Goal: Information Seeking & Learning: Learn about a topic

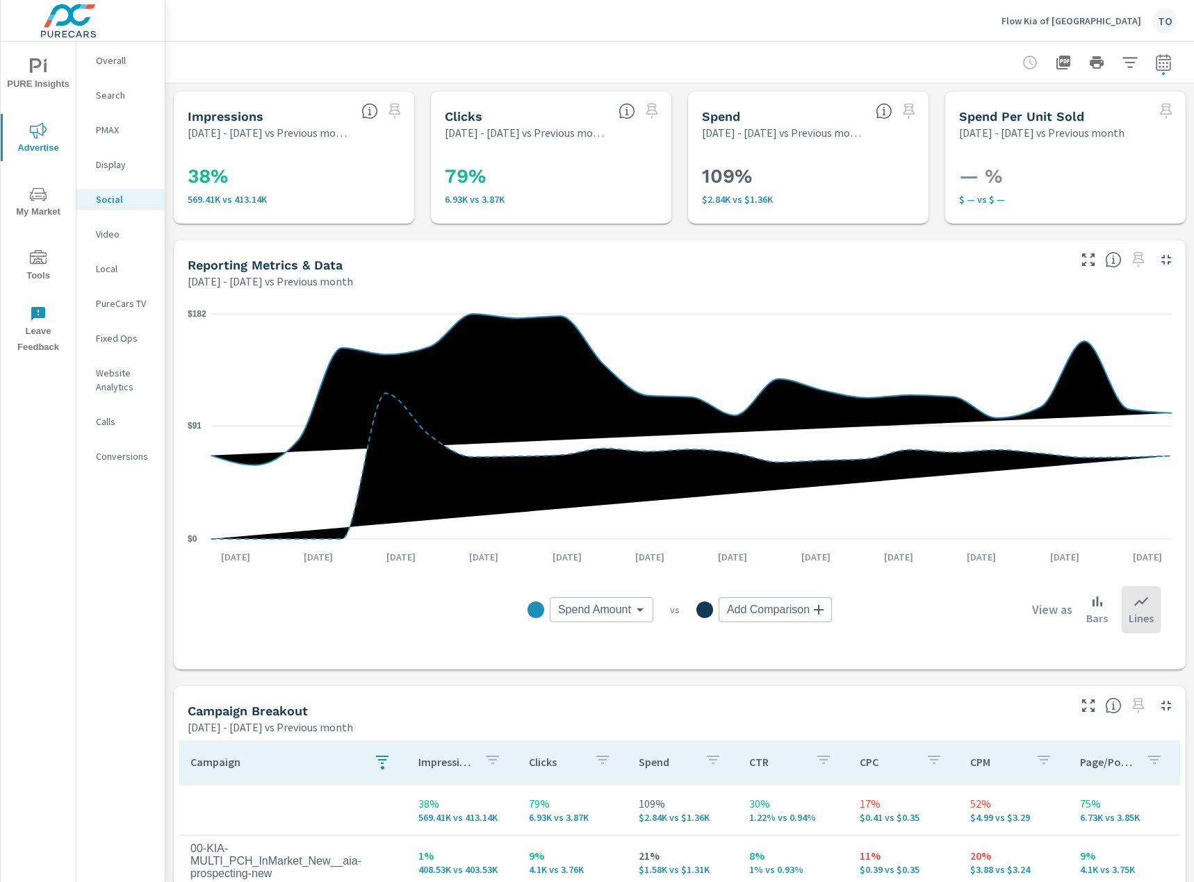
scroll to position [347, 0]
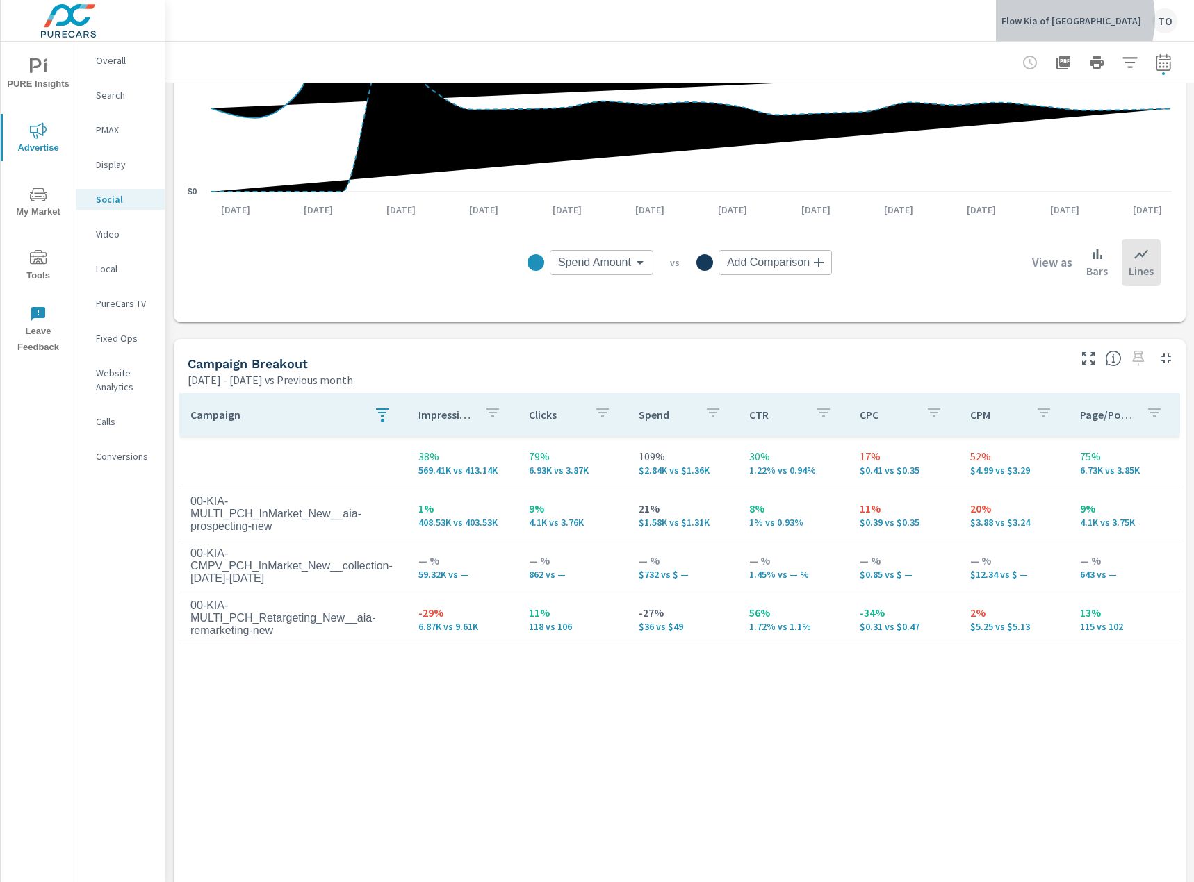
click at [1087, 19] on p "Flow Kia of Charlottesville" at bounding box center [1071, 21] width 140 height 13
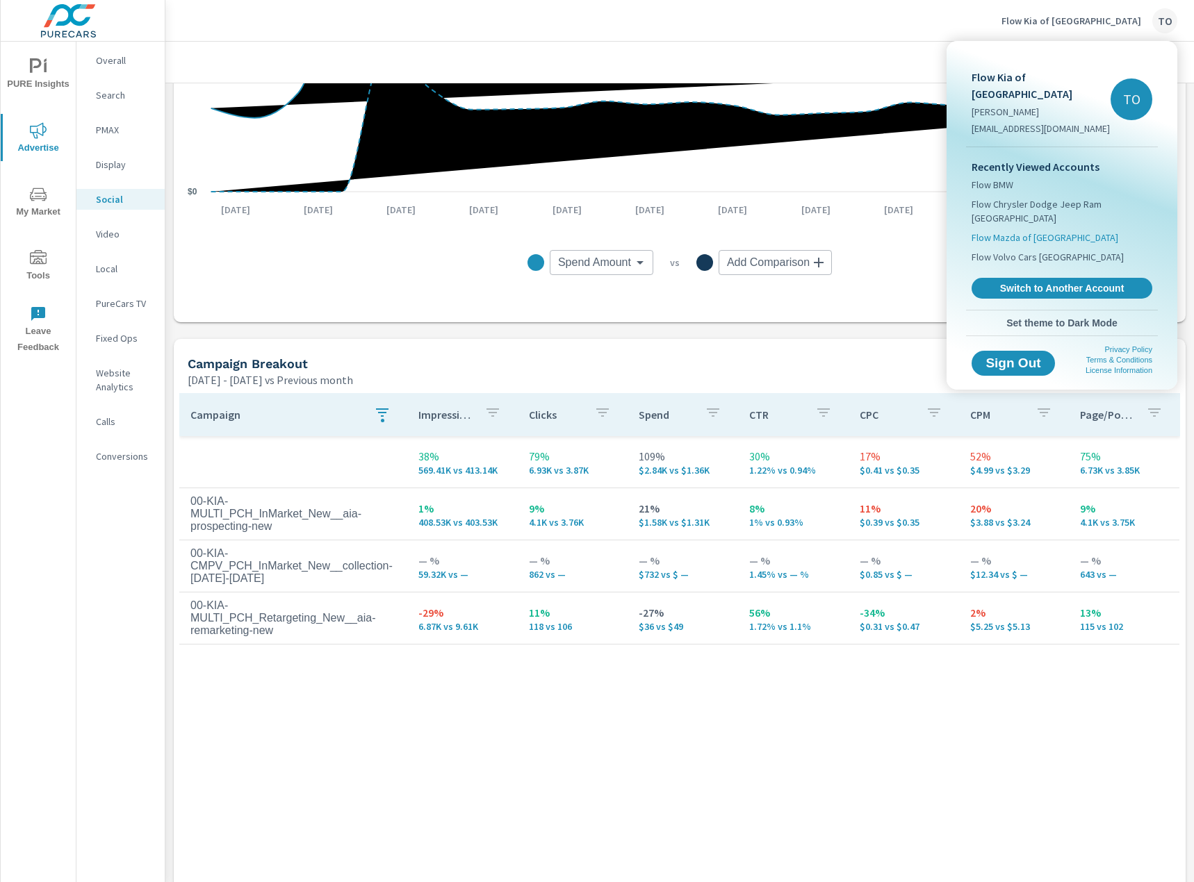
click at [1028, 231] on span "Flow Mazda of [GEOGRAPHIC_DATA]" at bounding box center [1044, 238] width 147 height 14
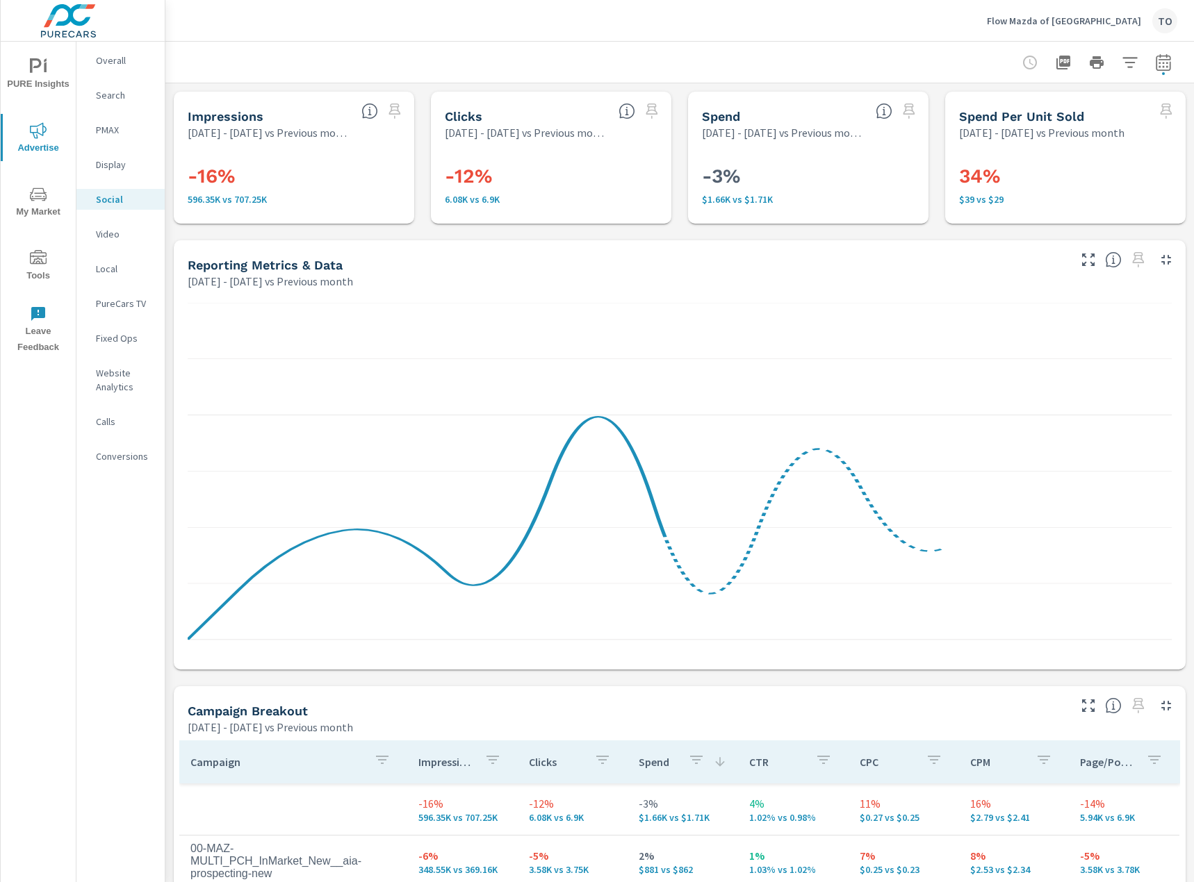
click at [1170, 70] on icon "button" at bounding box center [1163, 62] width 17 height 17
select select "Previous month"
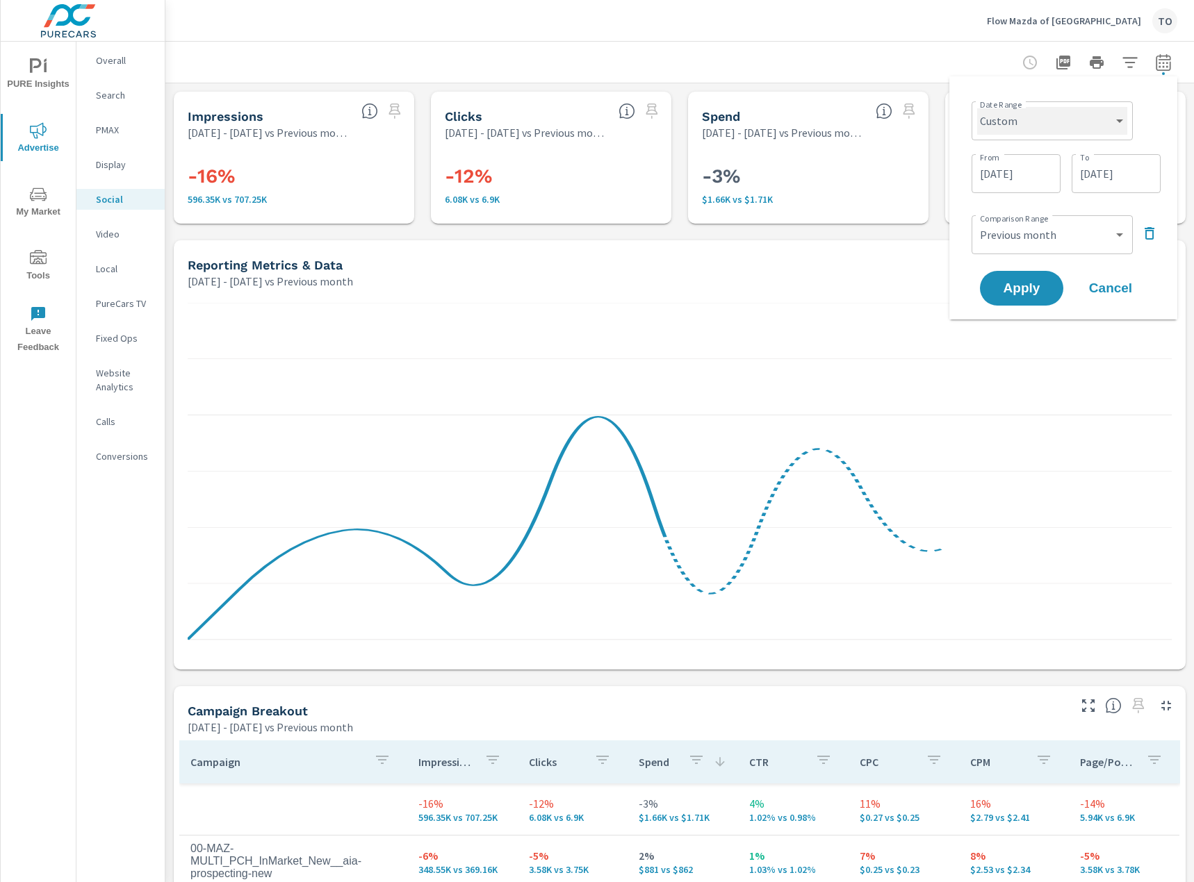
click at [1036, 119] on select "Custom [DATE] Last week Last 7 days Last 14 days Last 30 days Last 45 days Last…" at bounding box center [1052, 121] width 150 height 28
click at [977, 107] on select "Custom [DATE] Last week Last 7 days Last 14 days Last 30 days Last 45 days Last…" at bounding box center [1052, 121] width 150 height 28
select select "Month to date"
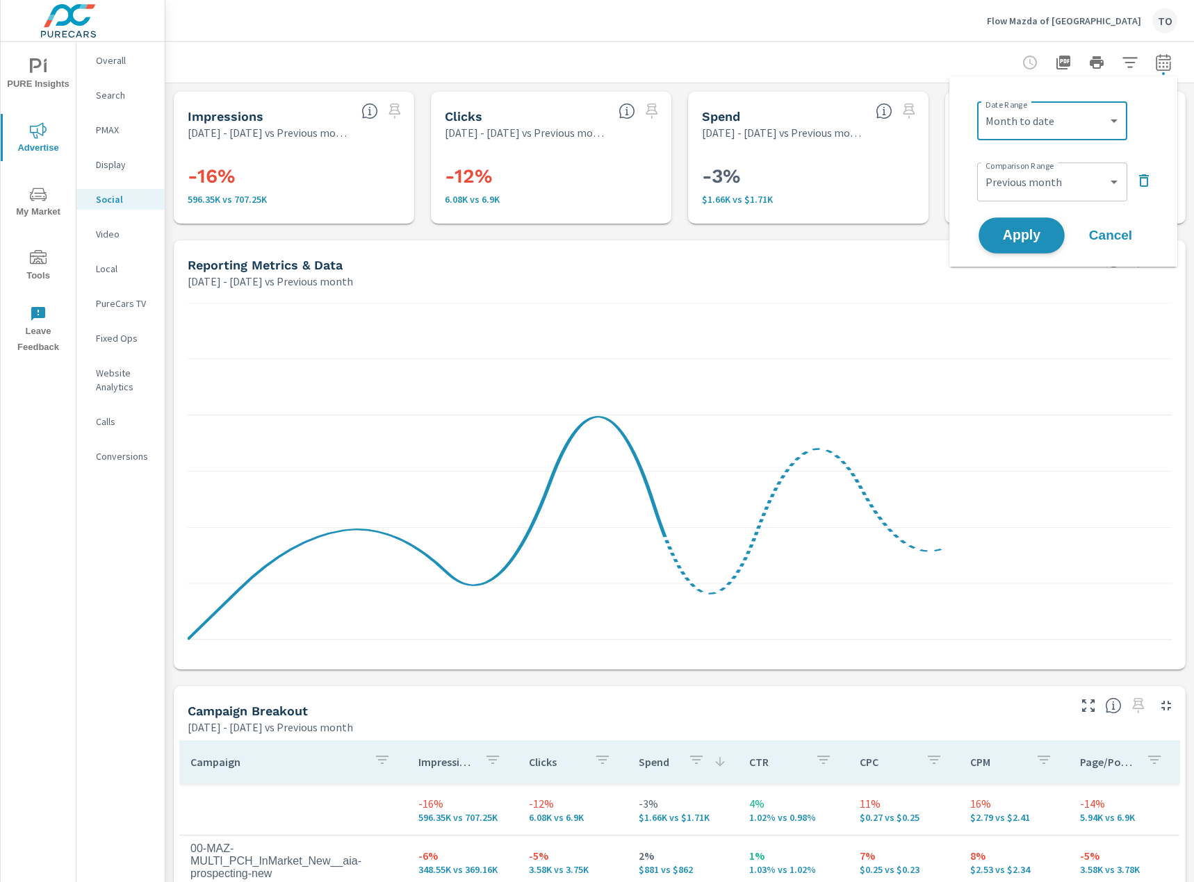
click at [1050, 238] on span "Apply" at bounding box center [1021, 235] width 57 height 13
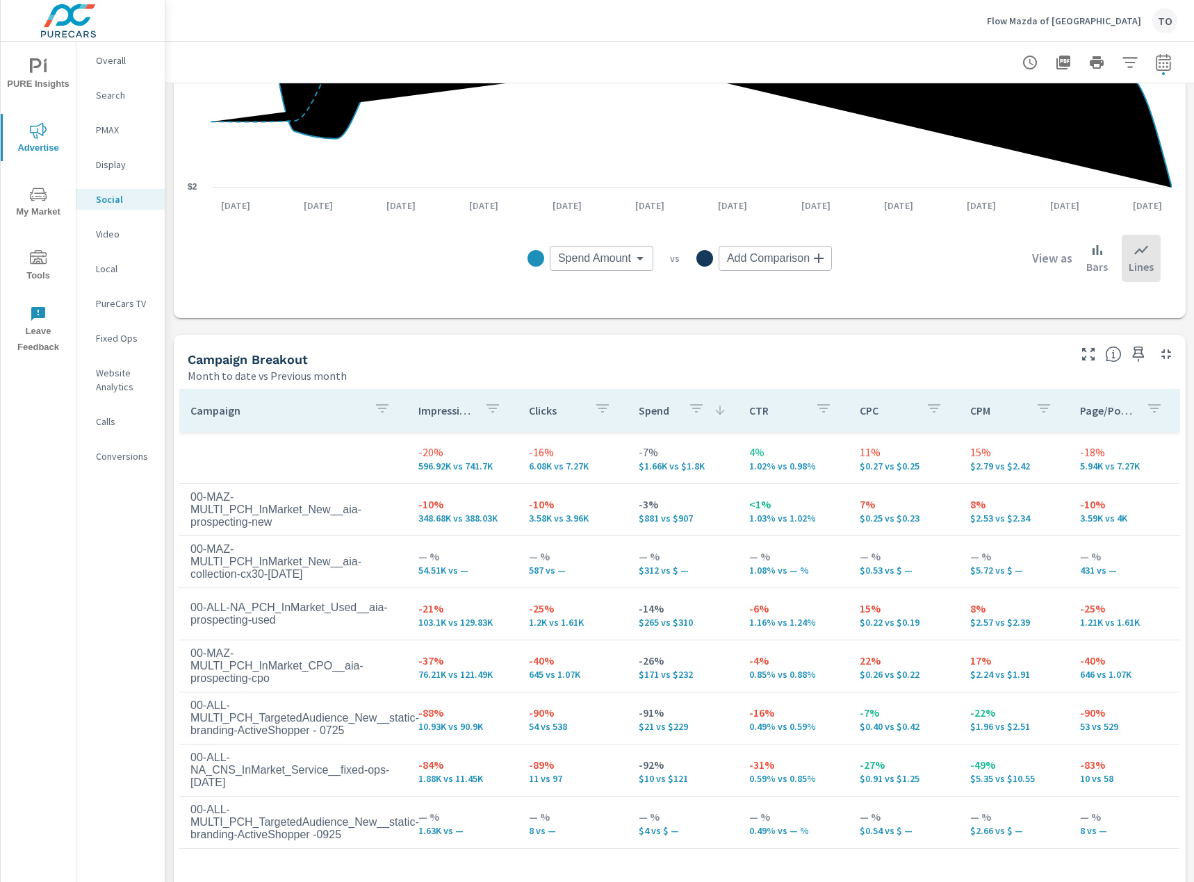
scroll to position [331, 0]
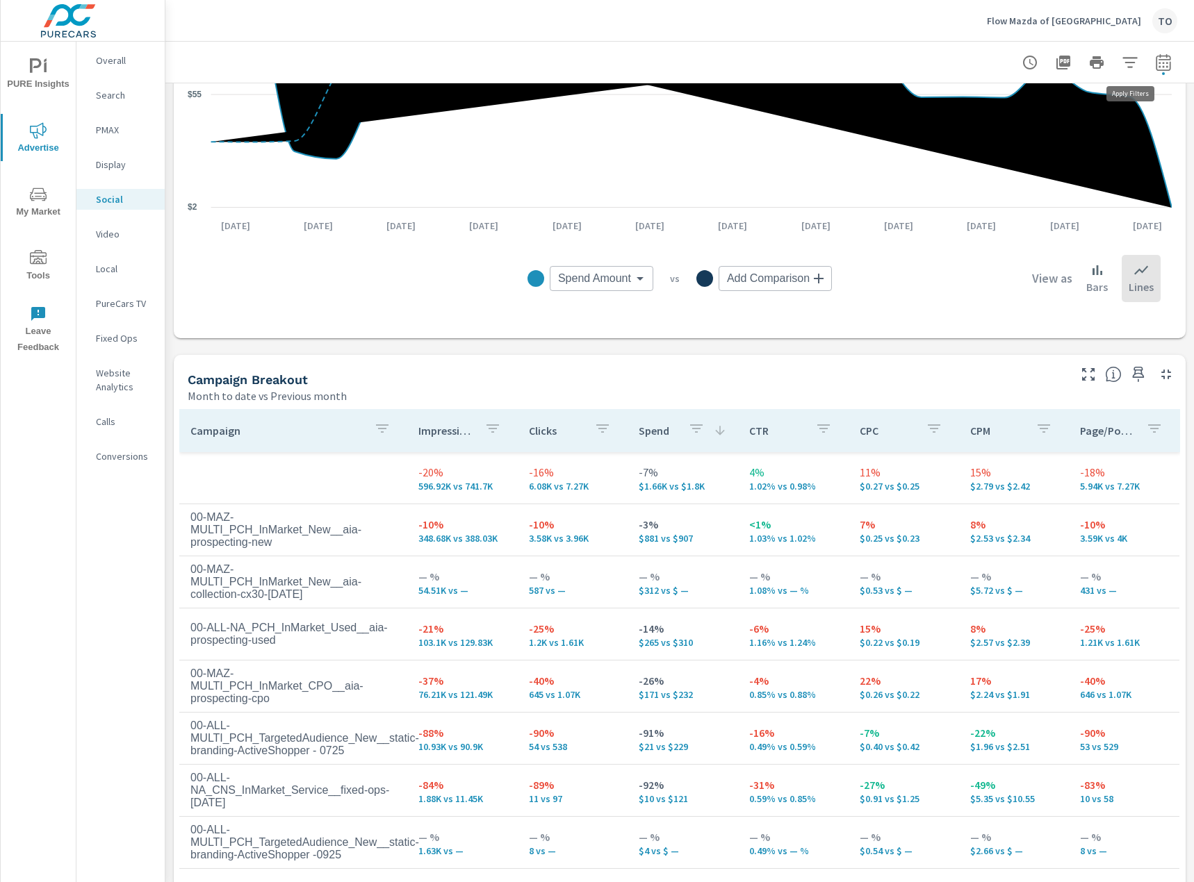
click at [1128, 63] on icon "button" at bounding box center [1129, 62] width 15 height 10
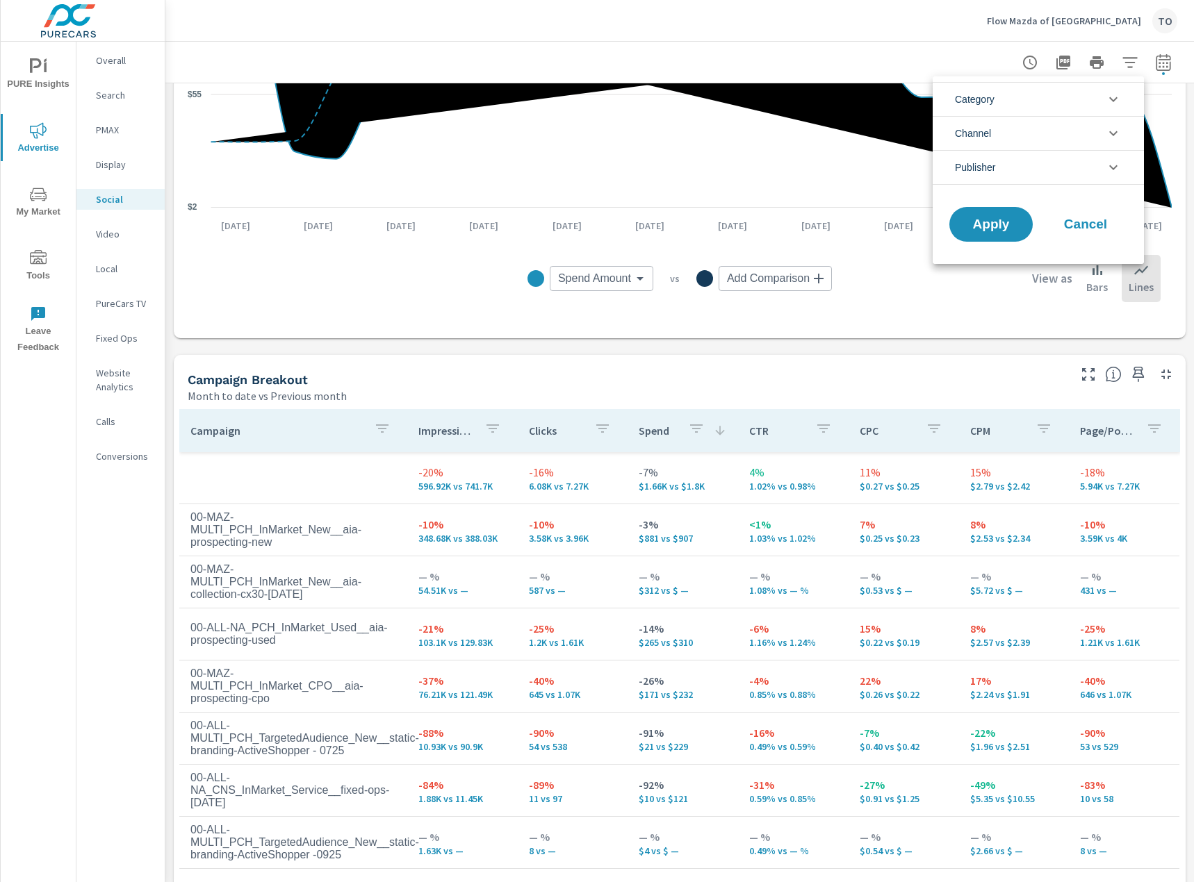
click at [1105, 156] on li "Publisher" at bounding box center [1037, 167] width 211 height 35
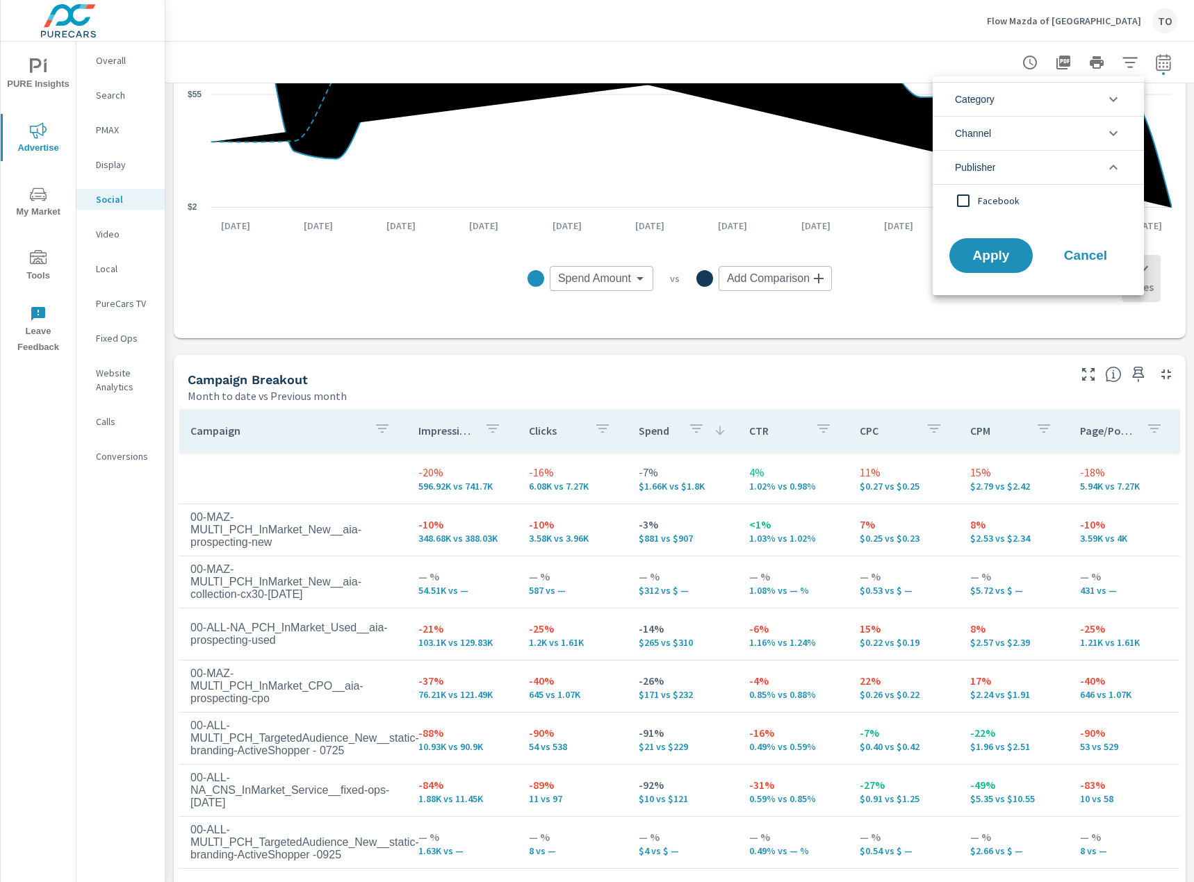
click at [1108, 159] on icon "filter options" at bounding box center [1113, 167] width 17 height 17
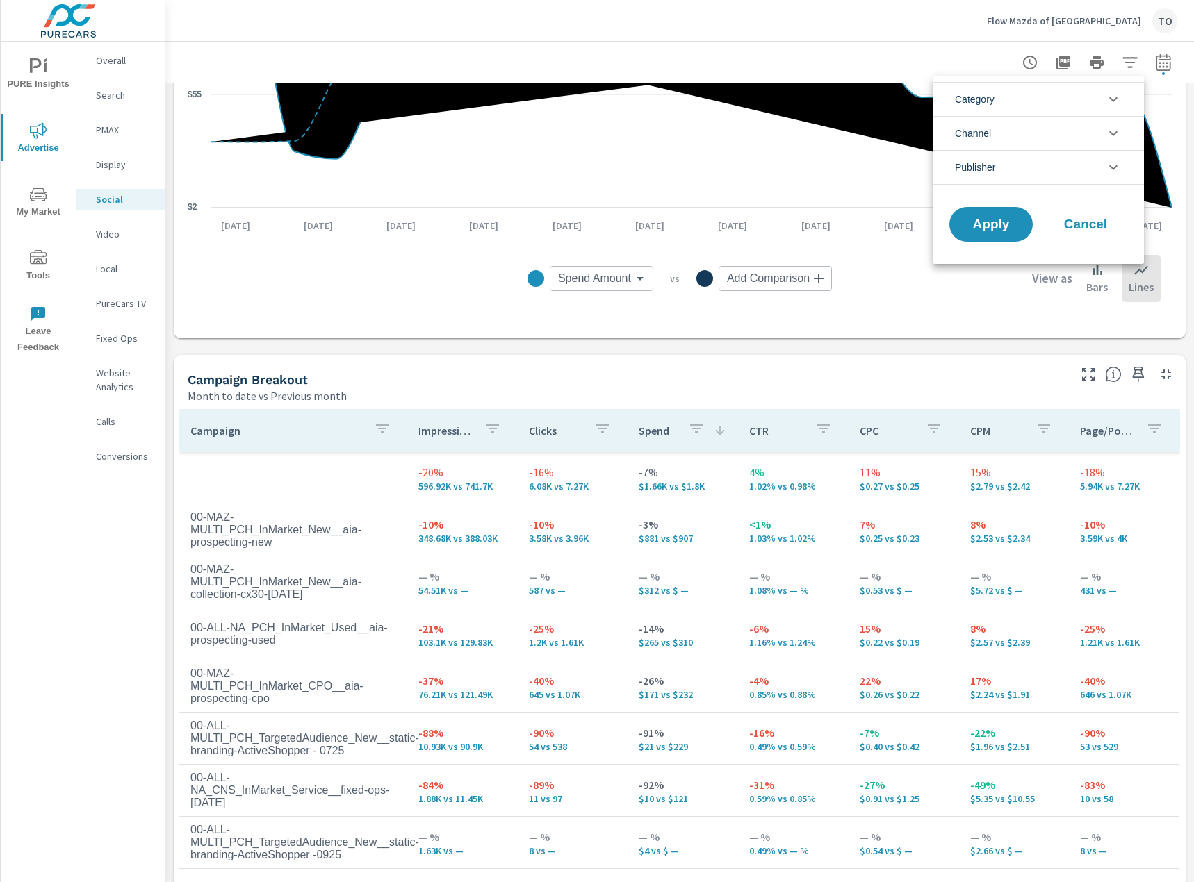
click at [1110, 130] on icon "filter options" at bounding box center [1113, 133] width 17 height 17
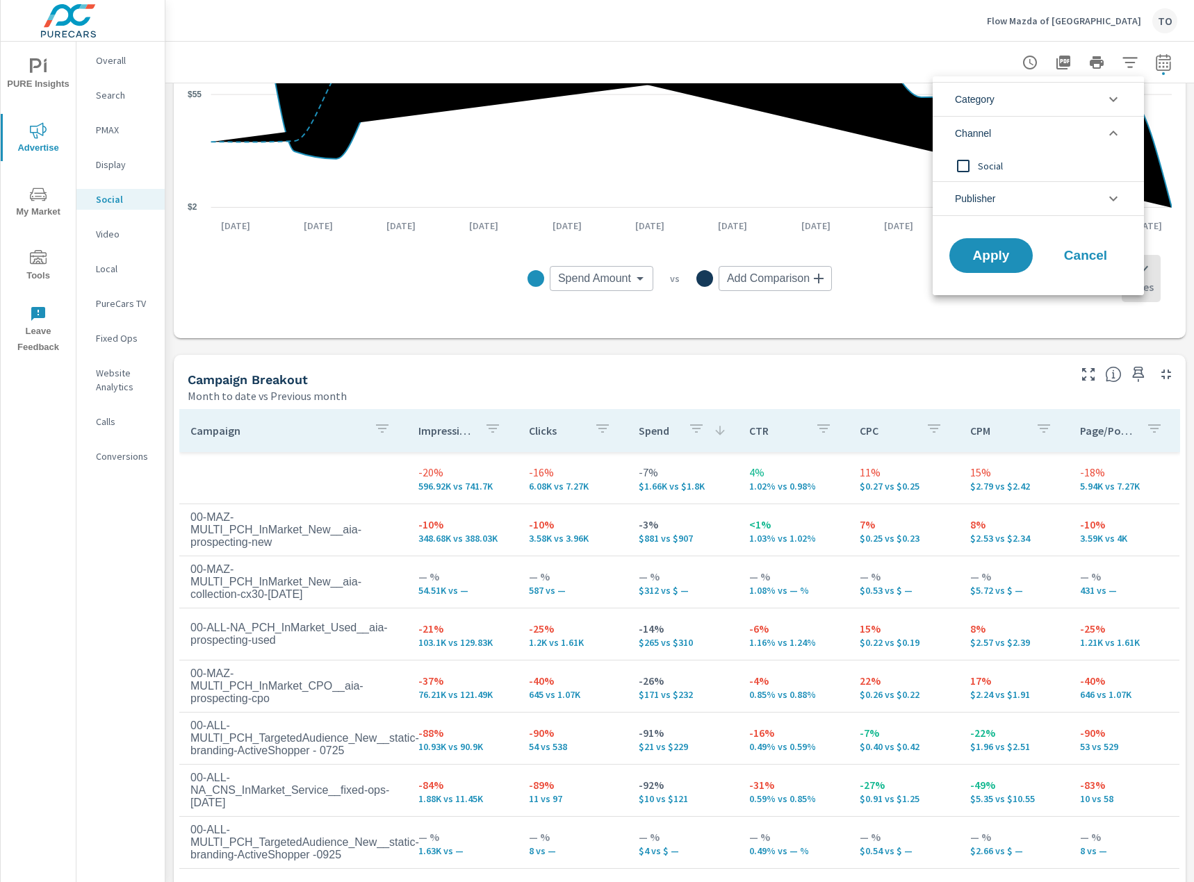
click at [1110, 130] on icon "filter options" at bounding box center [1113, 133] width 17 height 17
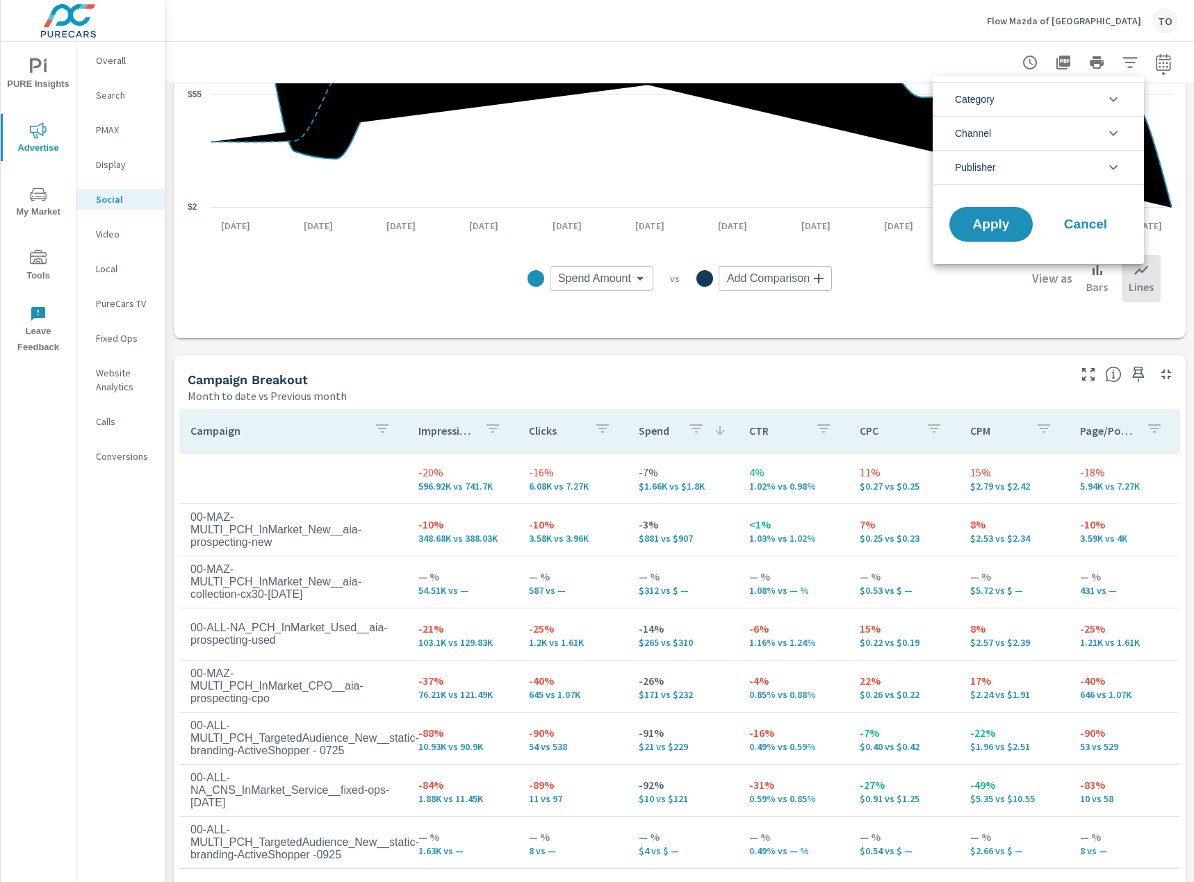
click at [1110, 91] on icon "filter options" at bounding box center [1113, 99] width 17 height 17
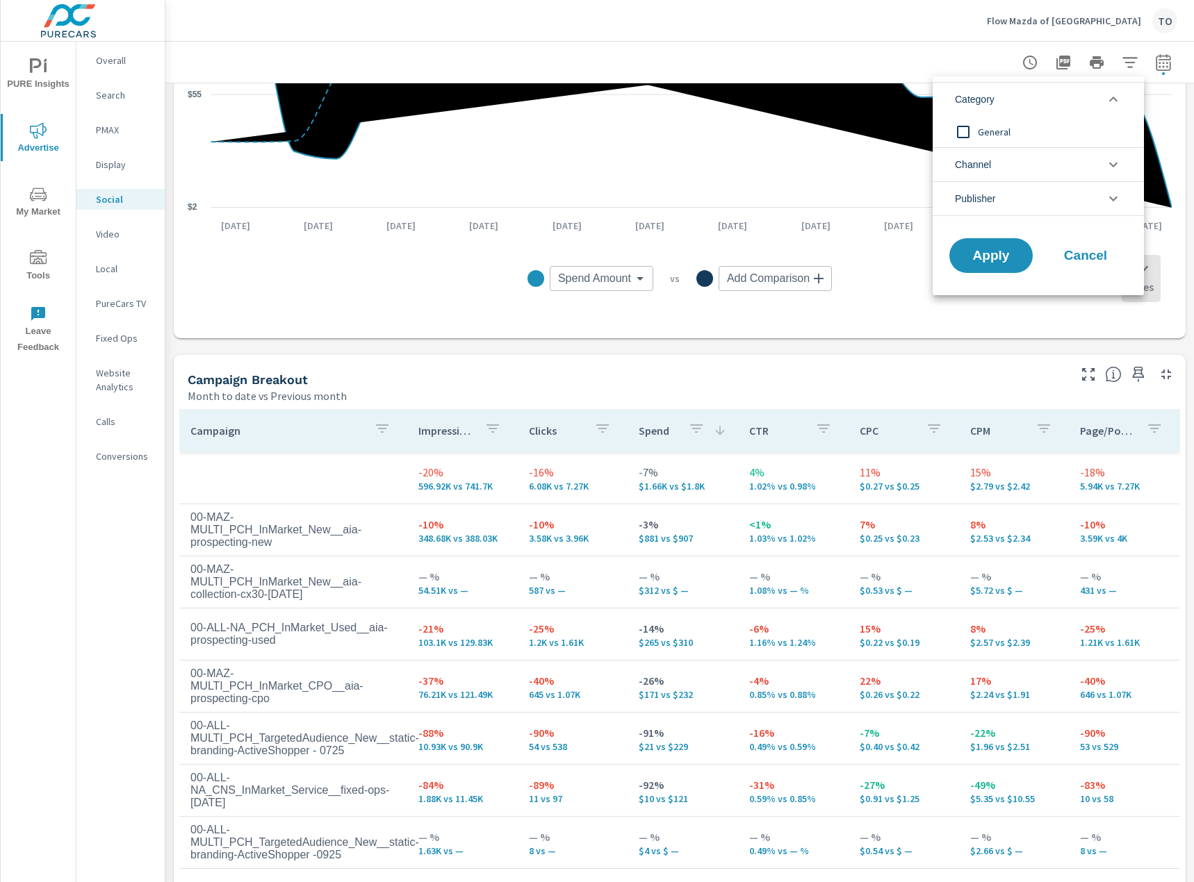
click at [1110, 91] on icon "filter options" at bounding box center [1113, 99] width 17 height 17
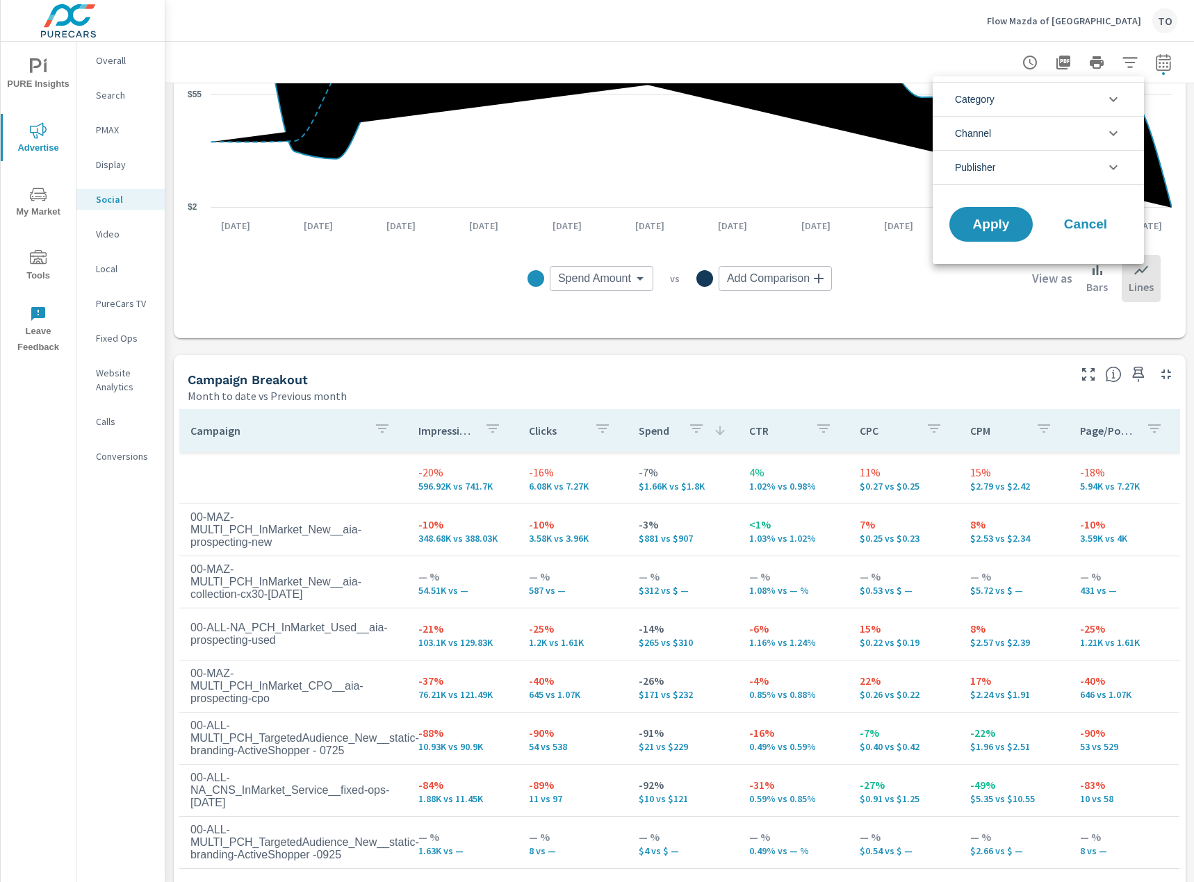
click at [1139, 59] on div at bounding box center [597, 441] width 1194 height 882
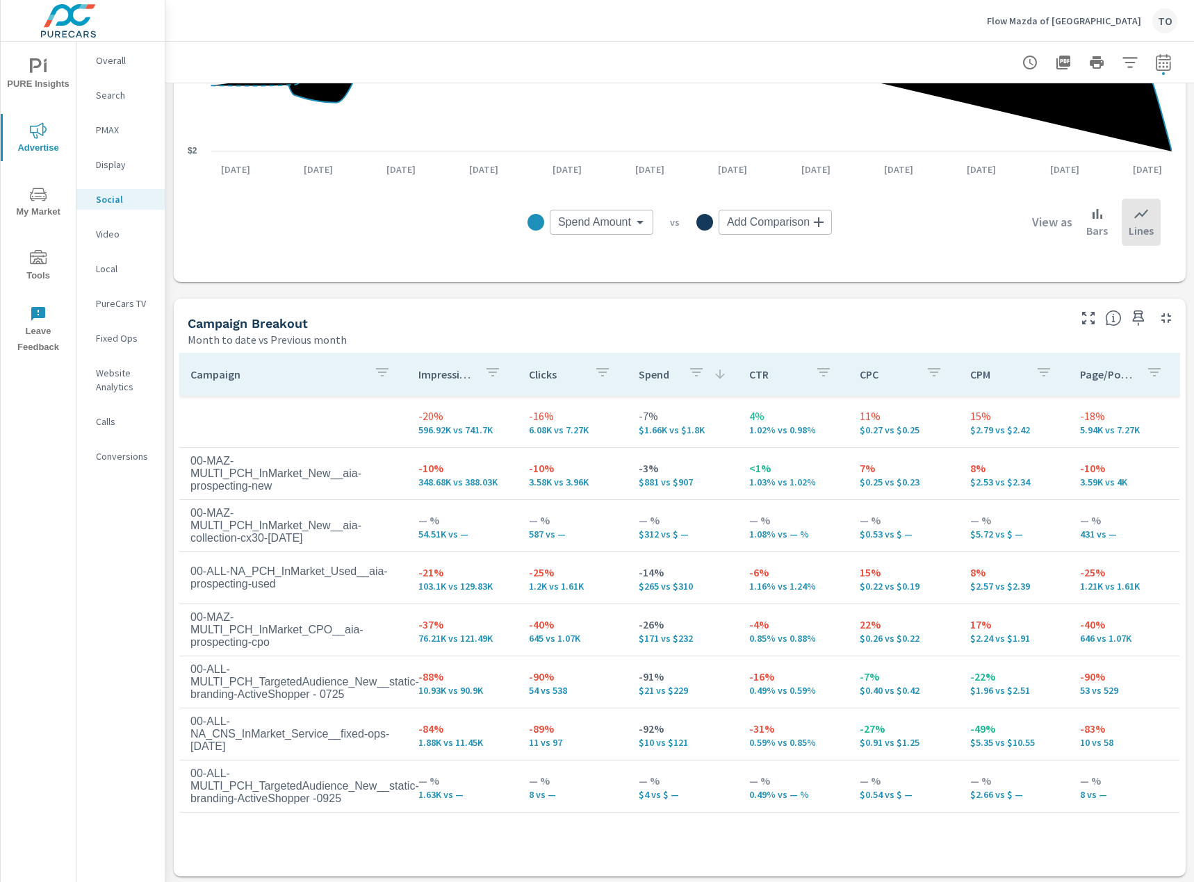
scroll to position [401, 0]
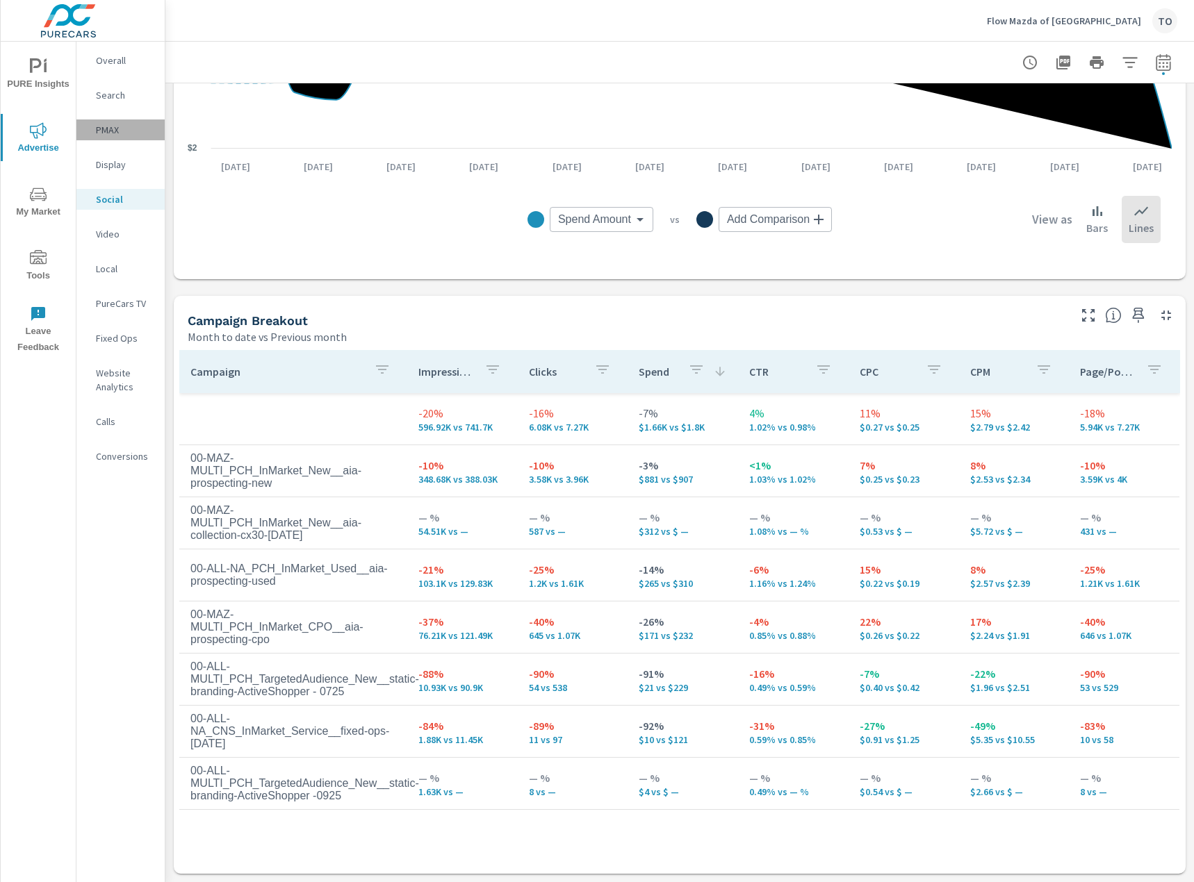
click at [117, 133] on p "PMAX" at bounding box center [125, 130] width 58 height 14
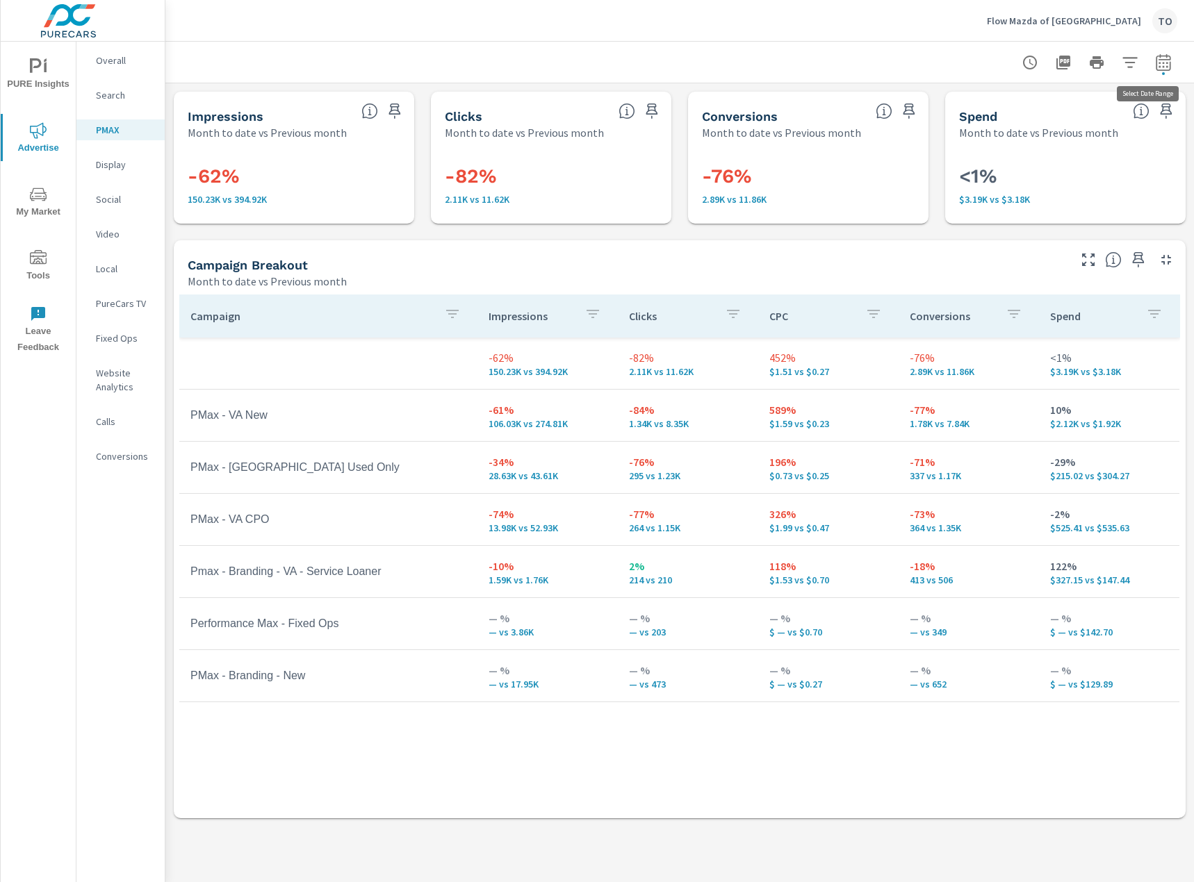
click at [1169, 64] on icon "button" at bounding box center [1162, 61] width 15 height 17
select select "Month to date"
select select "Previous month"
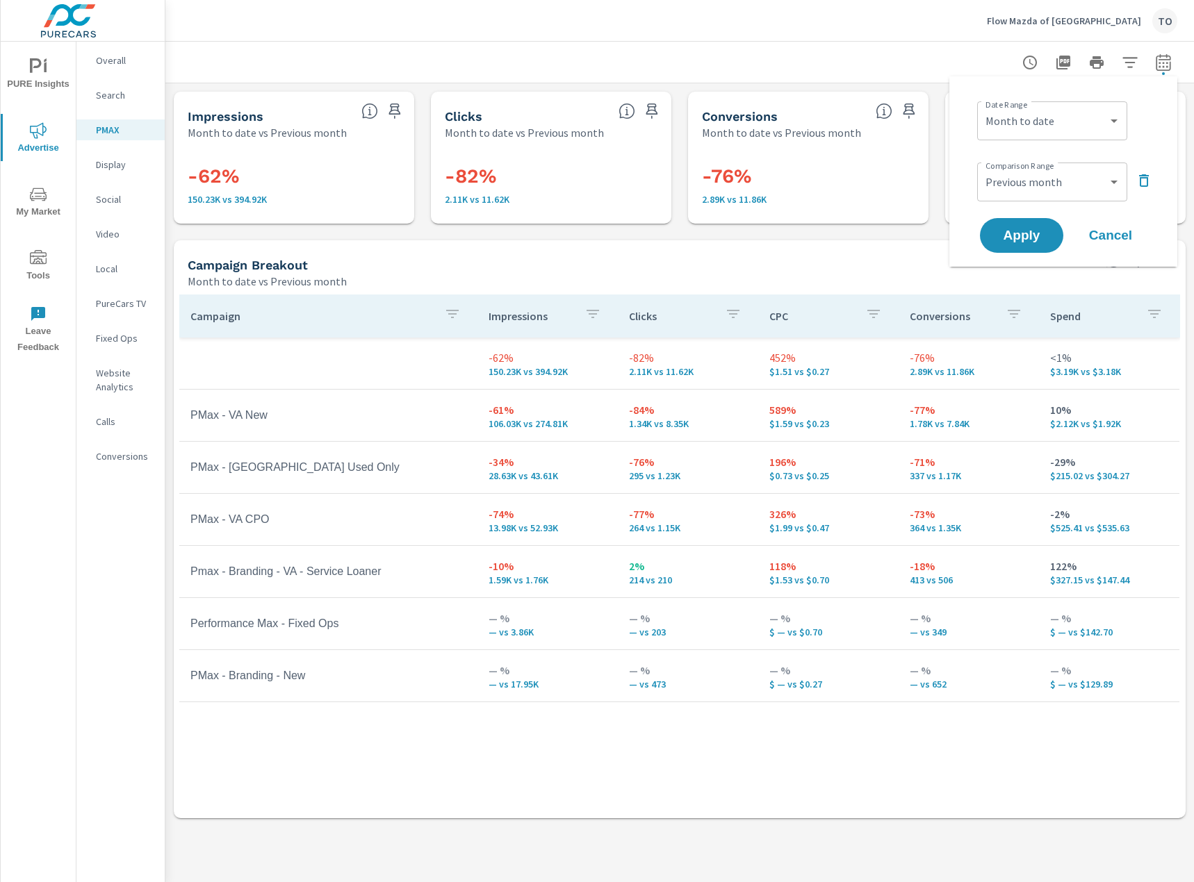
click at [1169, 64] on icon "button" at bounding box center [1162, 61] width 15 height 17
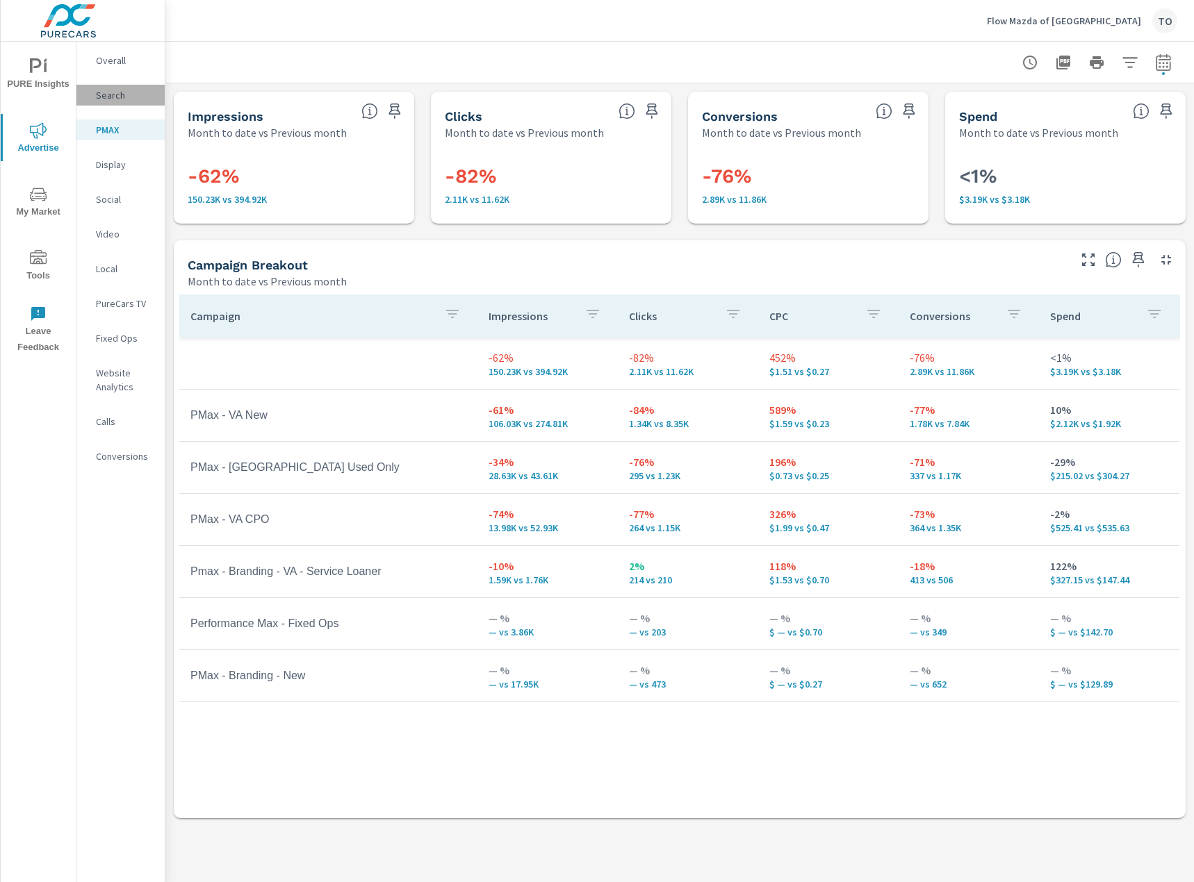
click at [132, 102] on div "Search" at bounding box center [120, 95] width 88 height 21
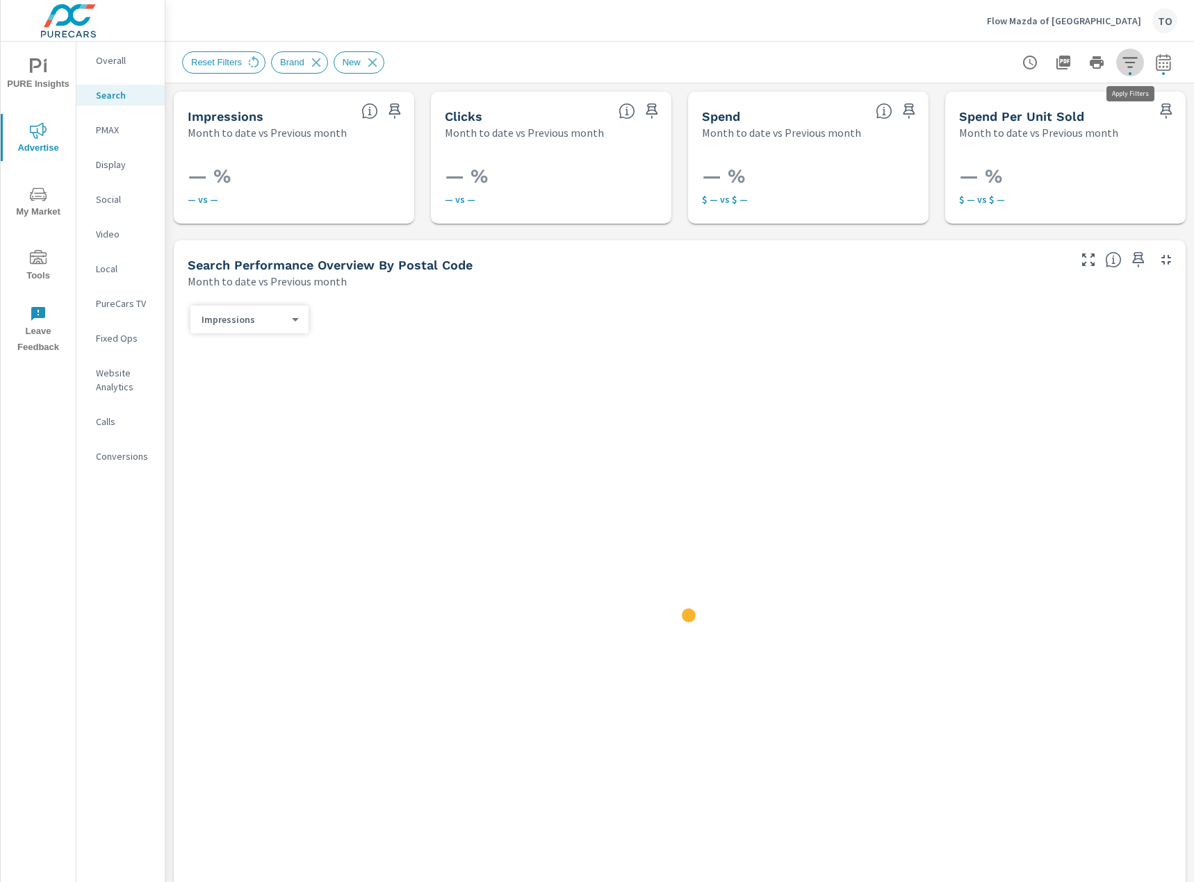
click at [1125, 62] on icon "button" at bounding box center [1129, 62] width 15 height 10
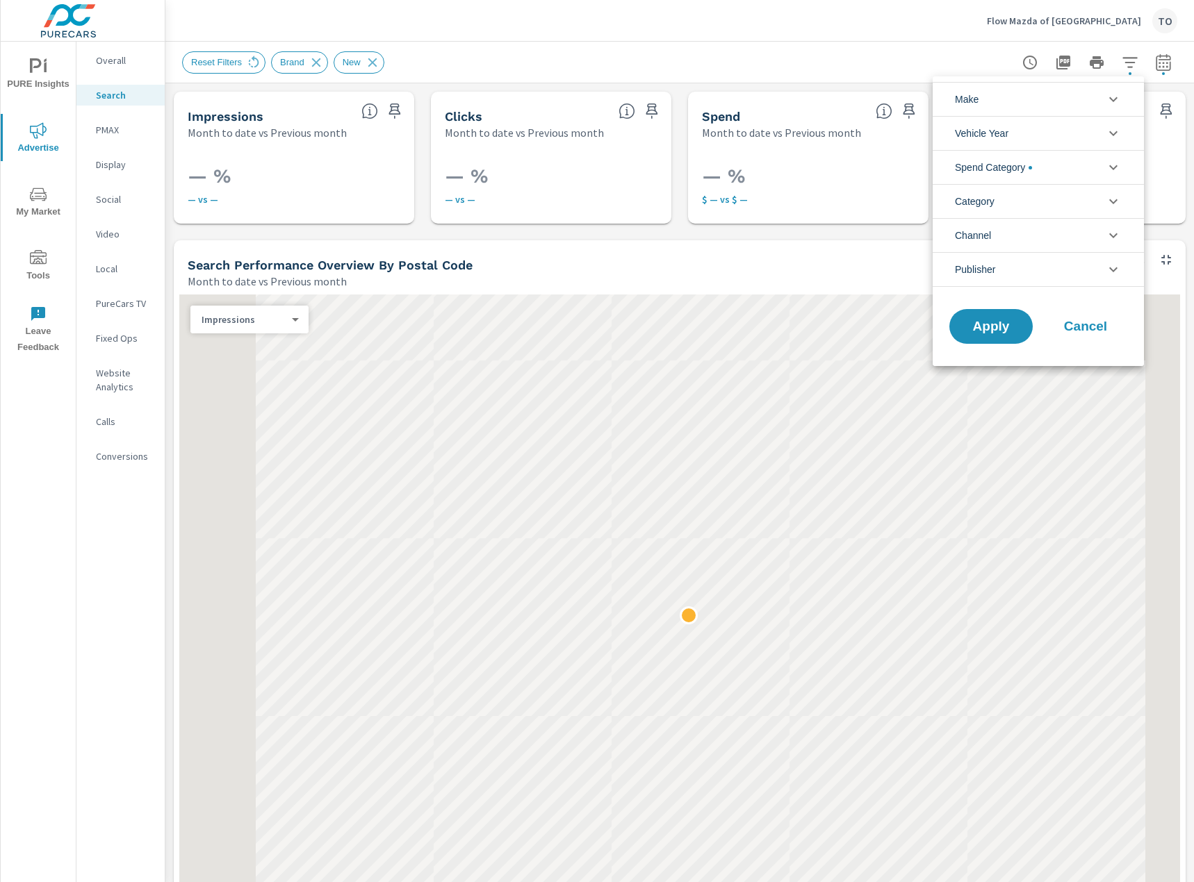
scroll to position [63, 0]
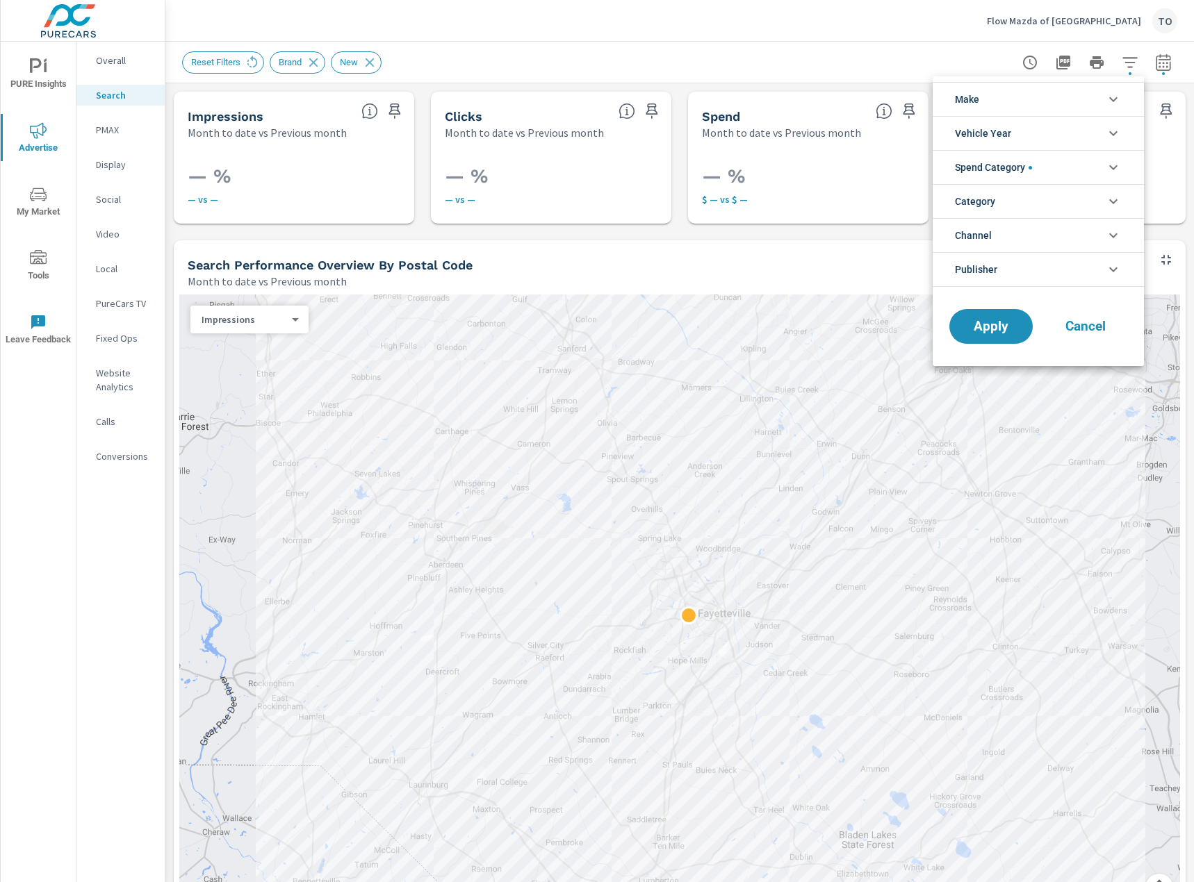
click at [1073, 164] on li "Spend Category" at bounding box center [1037, 167] width 211 height 34
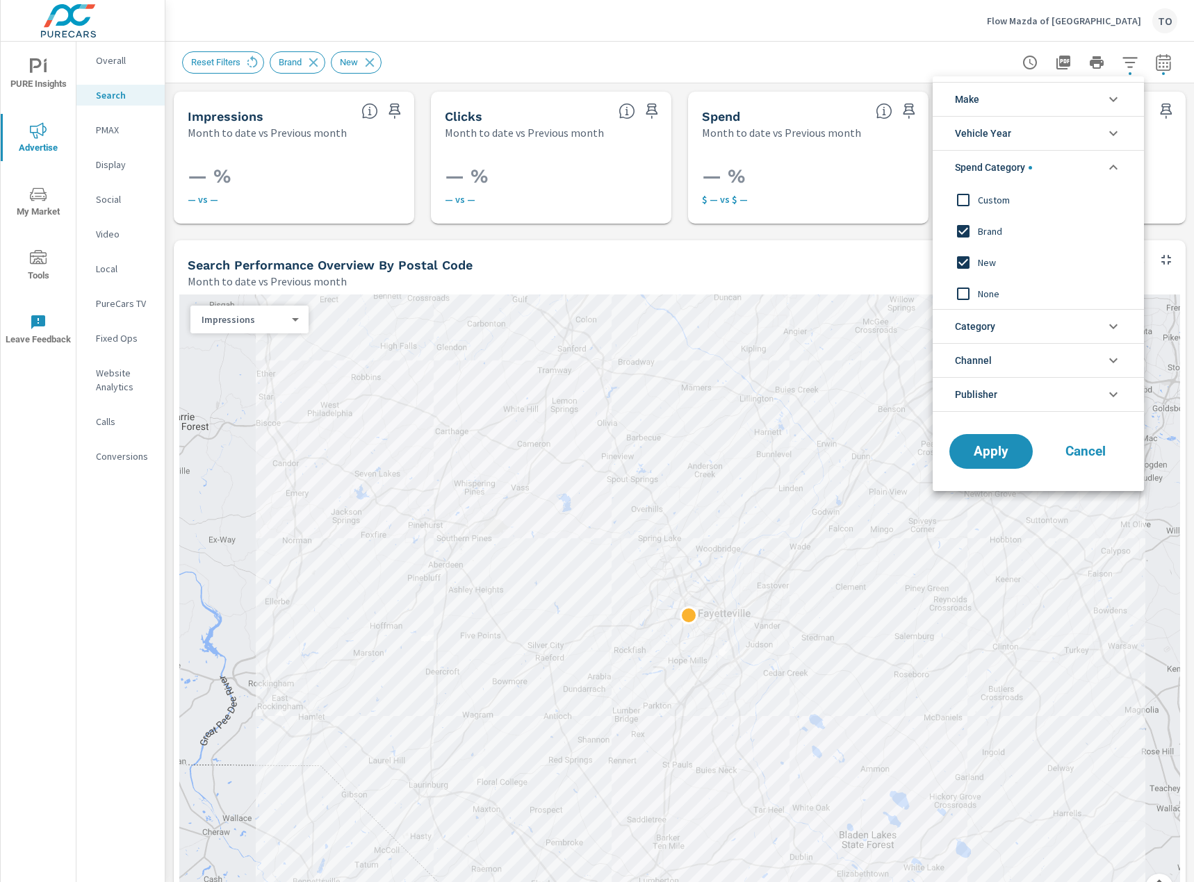
scroll to position [0, 0]
click at [1041, 170] on li "Spend Category" at bounding box center [1037, 167] width 211 height 34
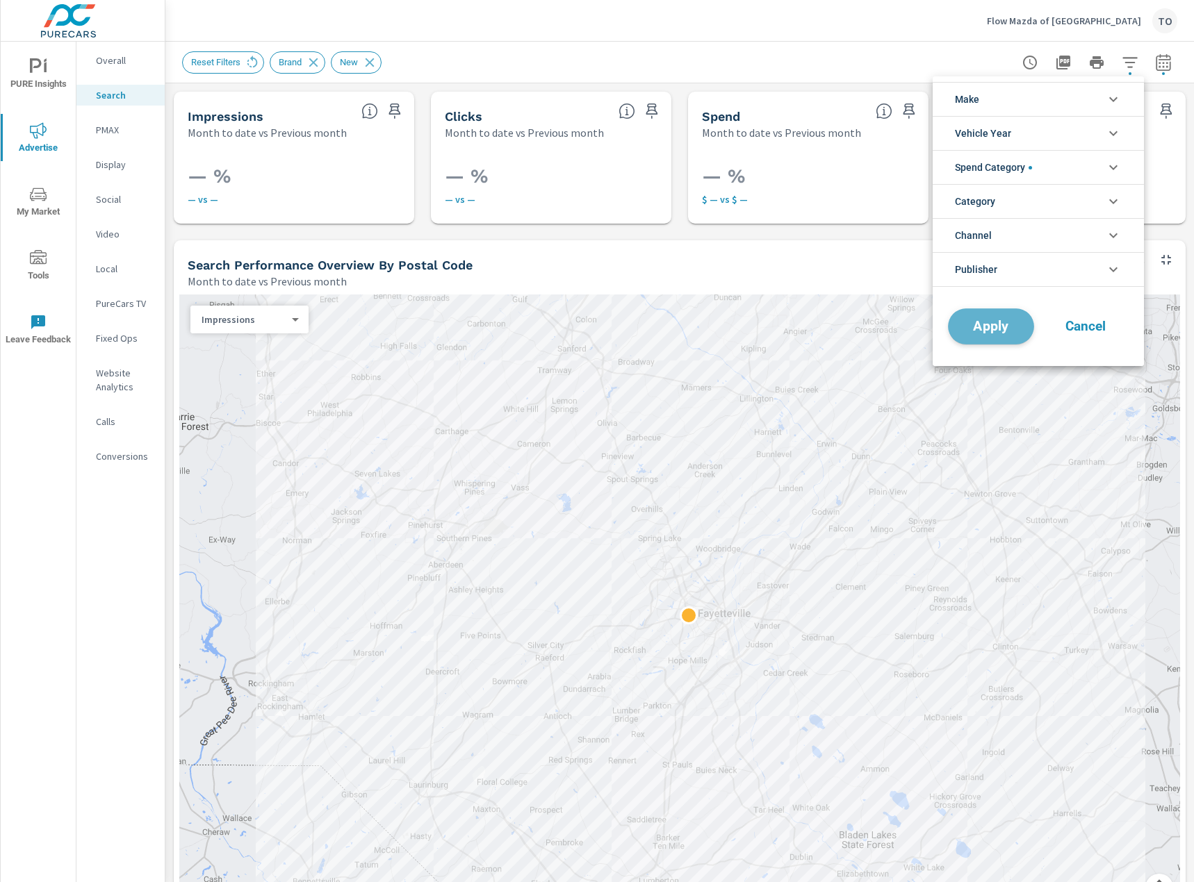
click at [978, 338] on button "Apply" at bounding box center [991, 326] width 86 height 36
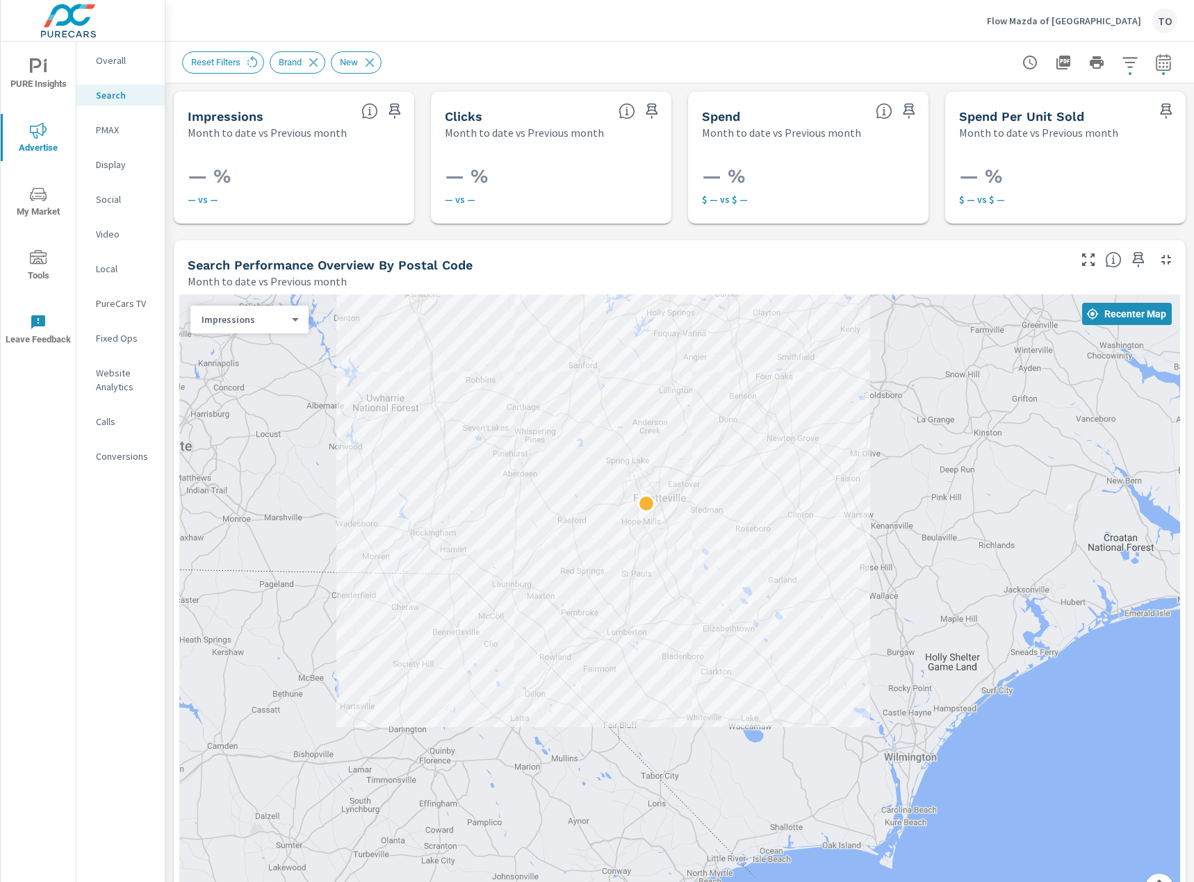
click at [1162, 58] on icon "button" at bounding box center [1163, 62] width 17 height 17
select select "Month to date"
select select "Previous month"
click at [1160, 63] on icon "button" at bounding box center [1162, 65] width 9 height 6
click at [1131, 67] on icon "button" at bounding box center [1129, 62] width 15 height 10
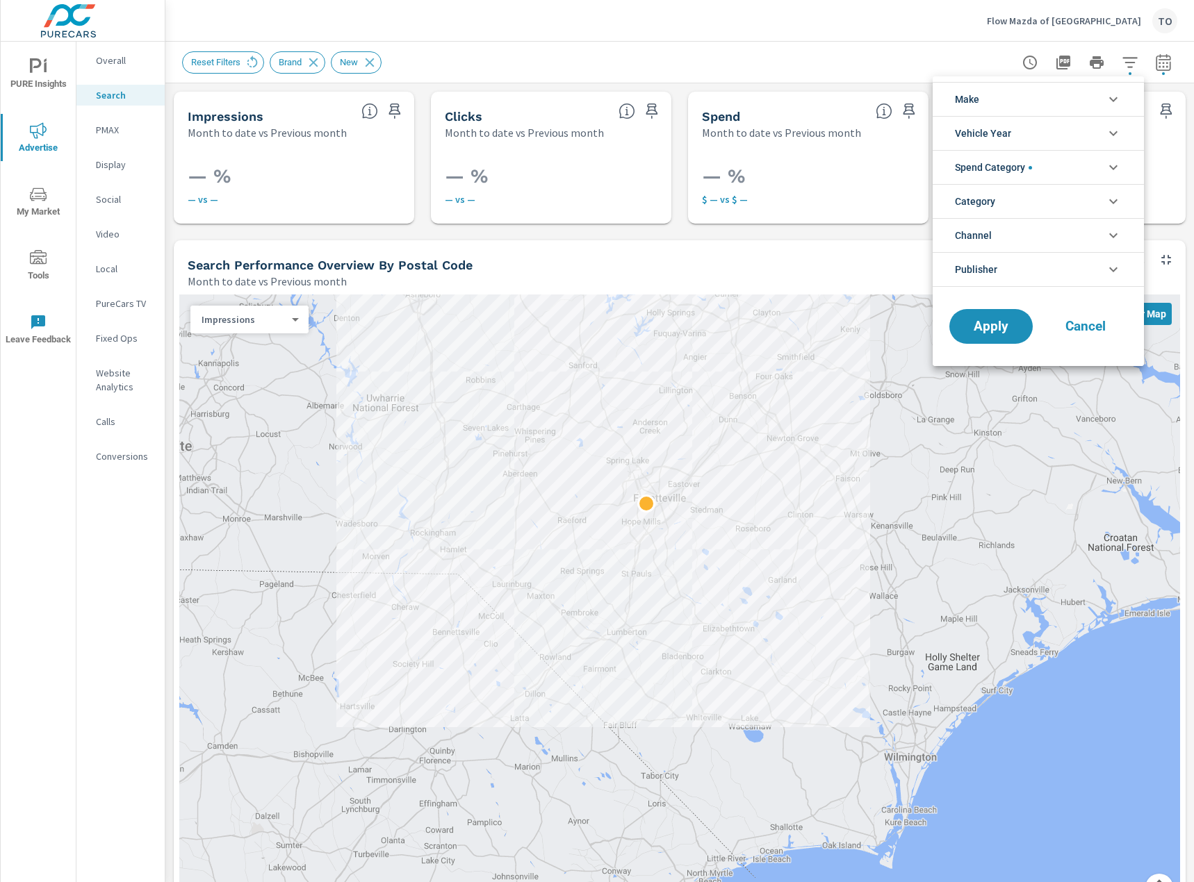
scroll to position [63, 0]
click at [1088, 163] on li "Spend Category" at bounding box center [1037, 167] width 211 height 34
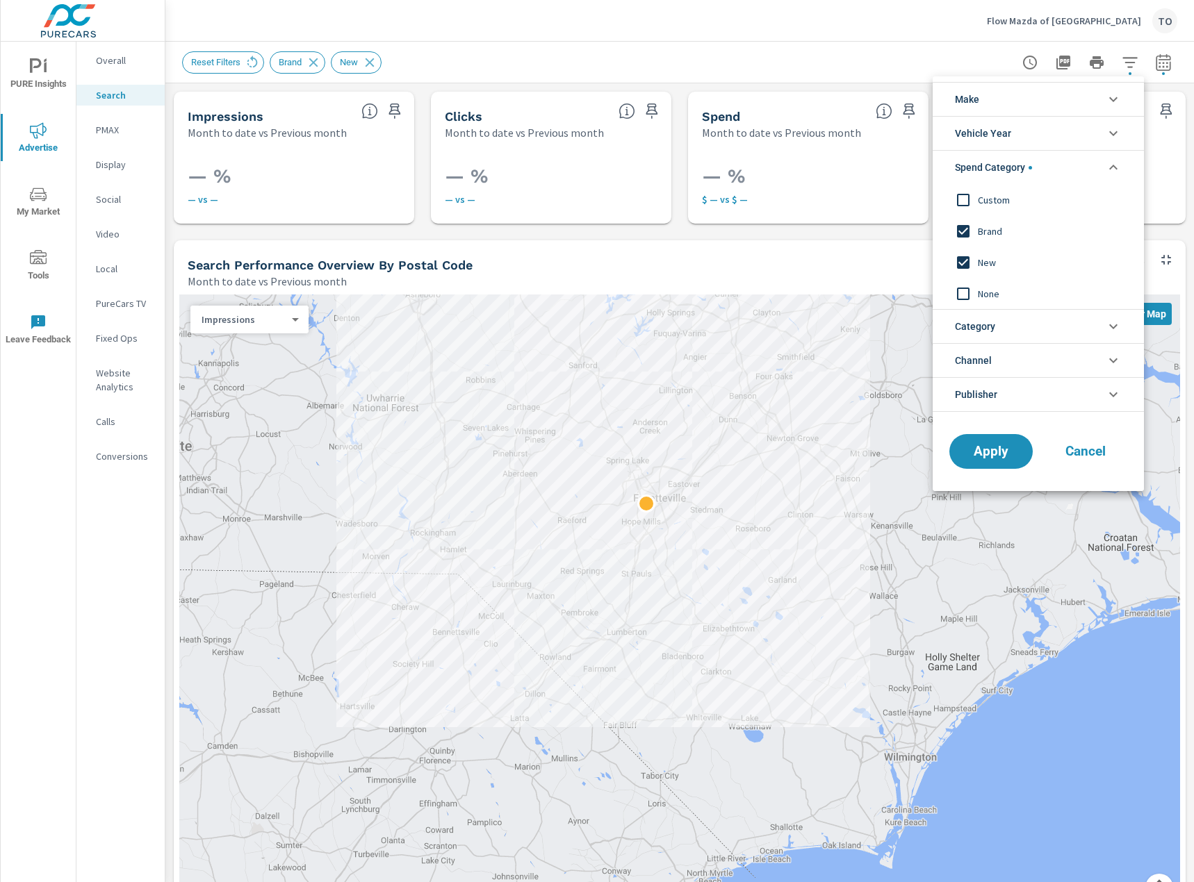
scroll to position [0, 0]
click at [1012, 459] on button "Apply" at bounding box center [991, 452] width 86 height 36
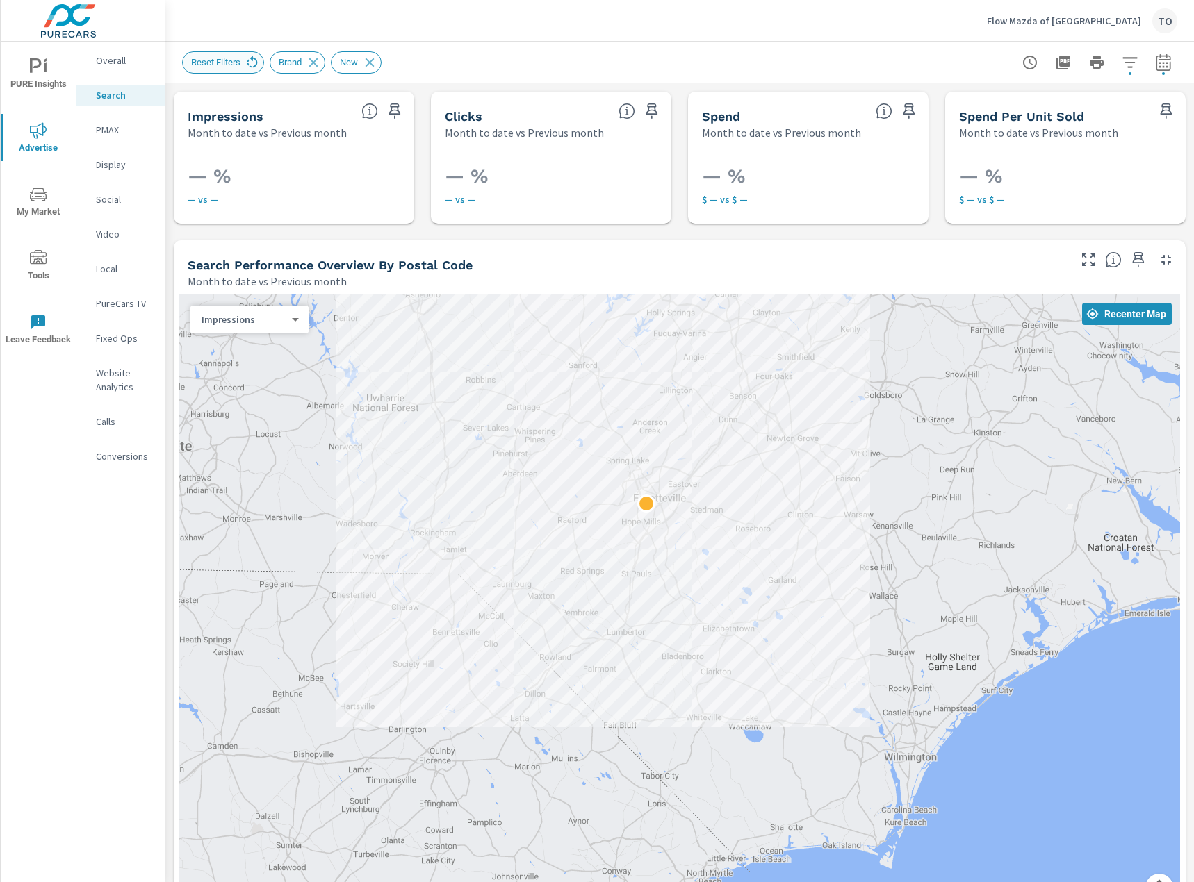
click at [248, 60] on icon at bounding box center [252, 62] width 15 height 15
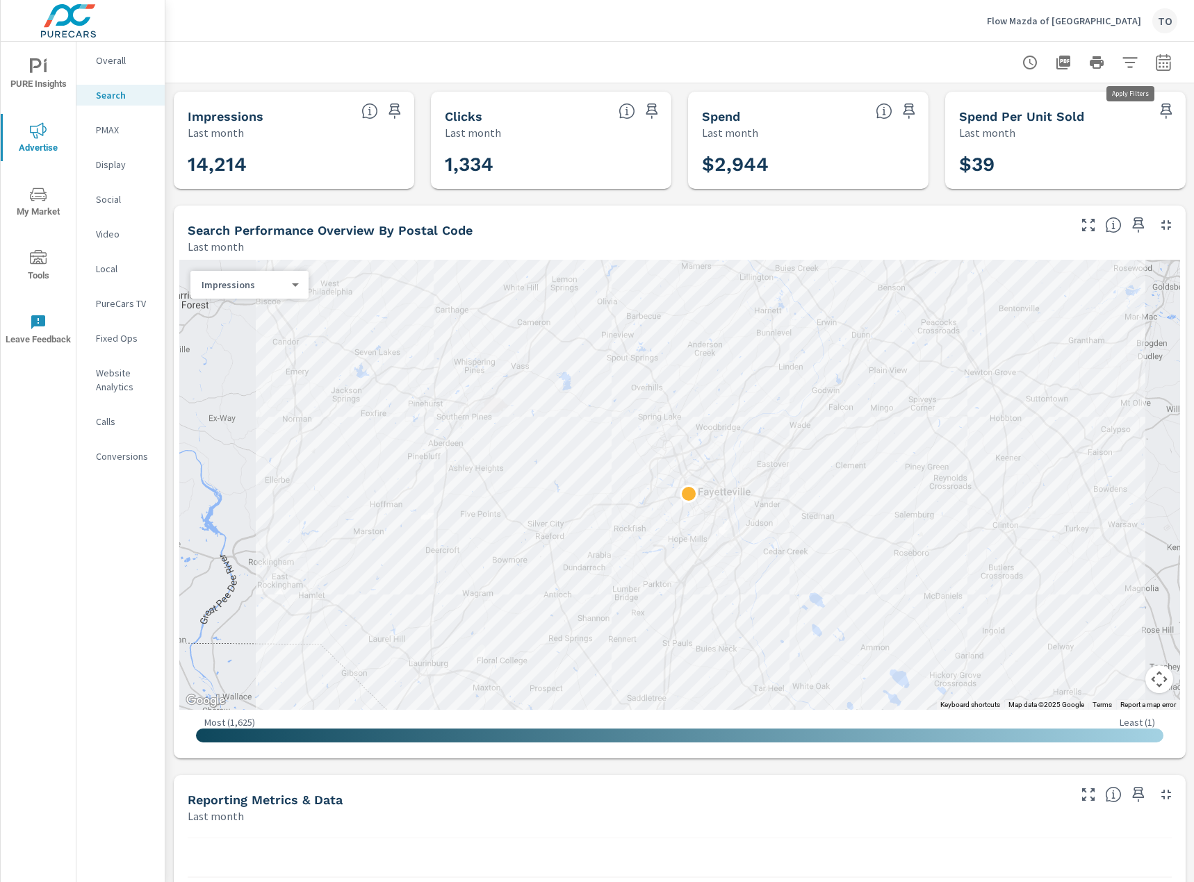
click at [1134, 72] on button "button" at bounding box center [1130, 63] width 28 height 28
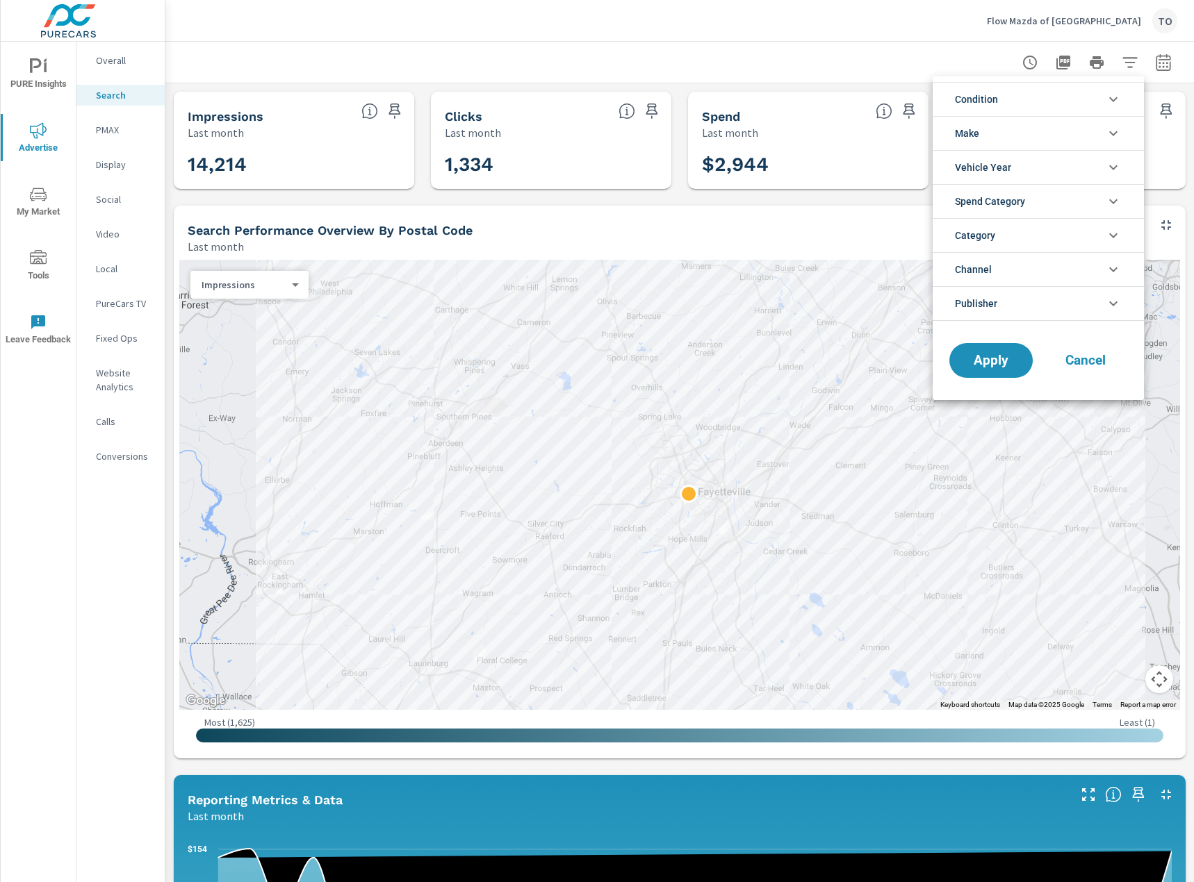
click at [1039, 201] on li "Spend Category" at bounding box center [1037, 201] width 211 height 34
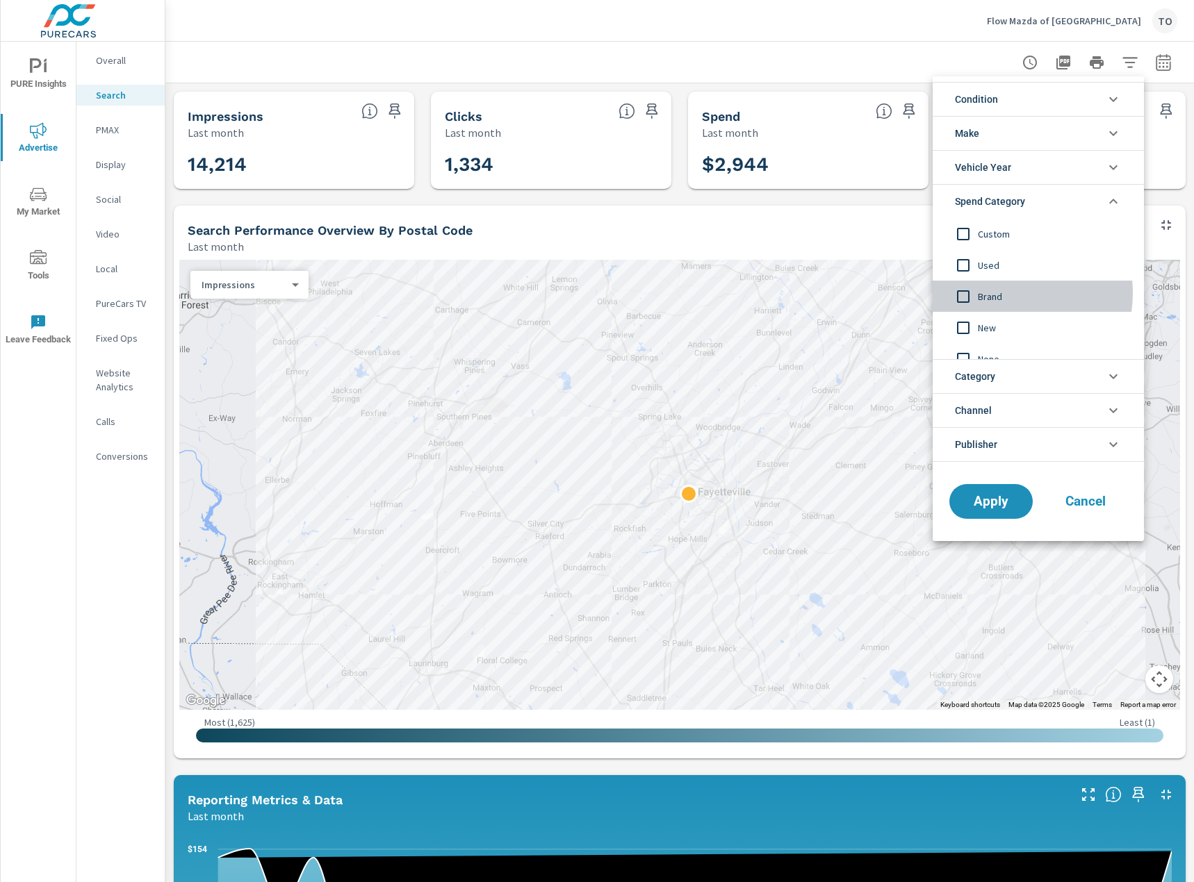
click at [1002, 293] on span "Brand" at bounding box center [1053, 296] width 152 height 17
click at [991, 327] on span "New" at bounding box center [1053, 328] width 152 height 17
click at [1007, 496] on span "Apply" at bounding box center [990, 501] width 57 height 13
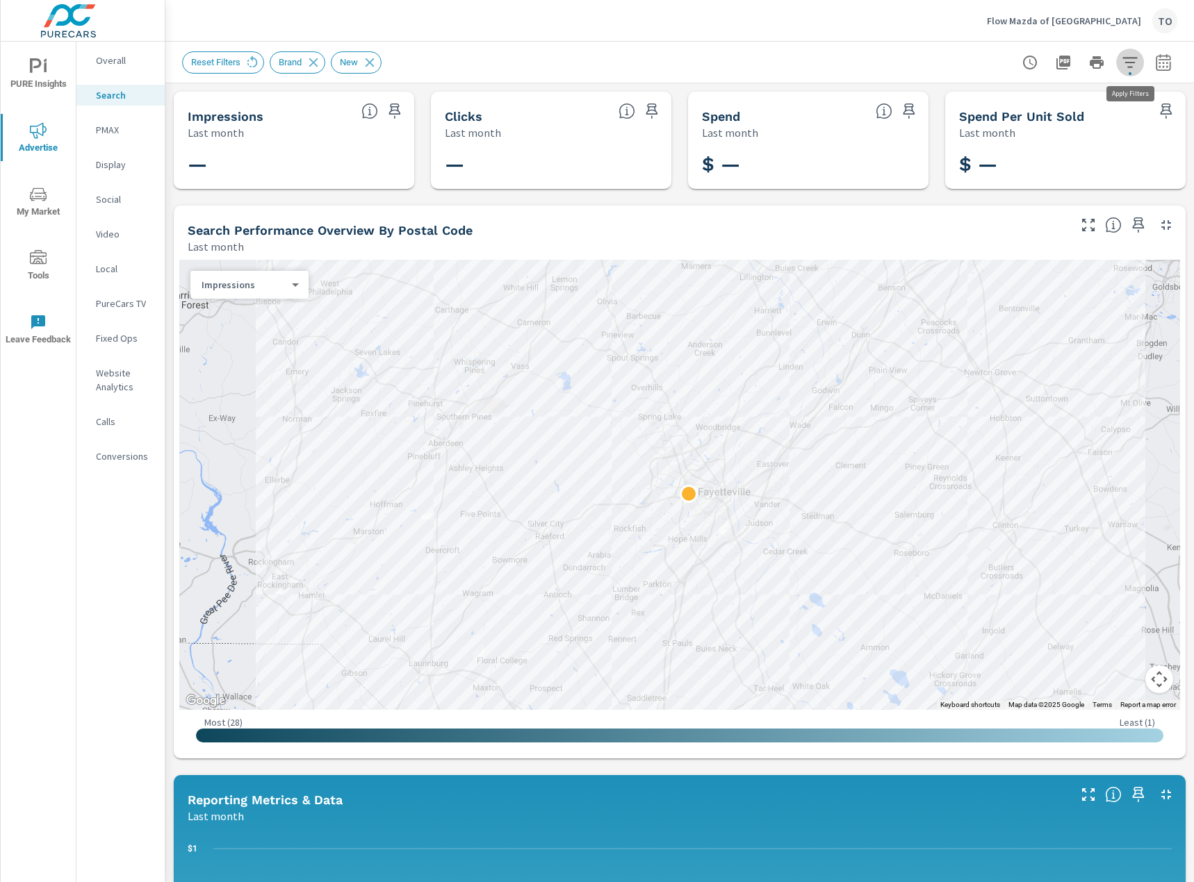
click at [1121, 65] on icon "button" at bounding box center [1129, 62] width 17 height 17
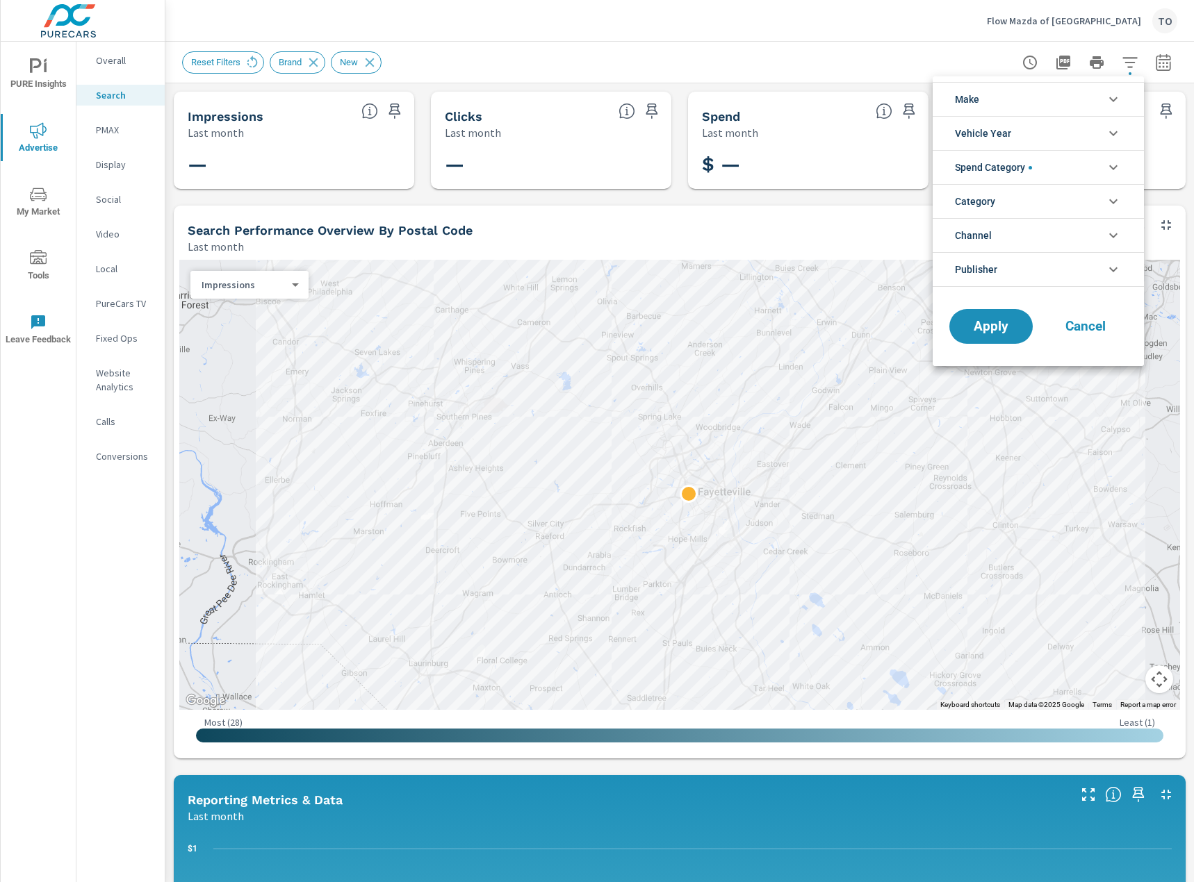
scroll to position [94, 0]
click at [1016, 176] on span "Spend Category" at bounding box center [993, 167] width 77 height 33
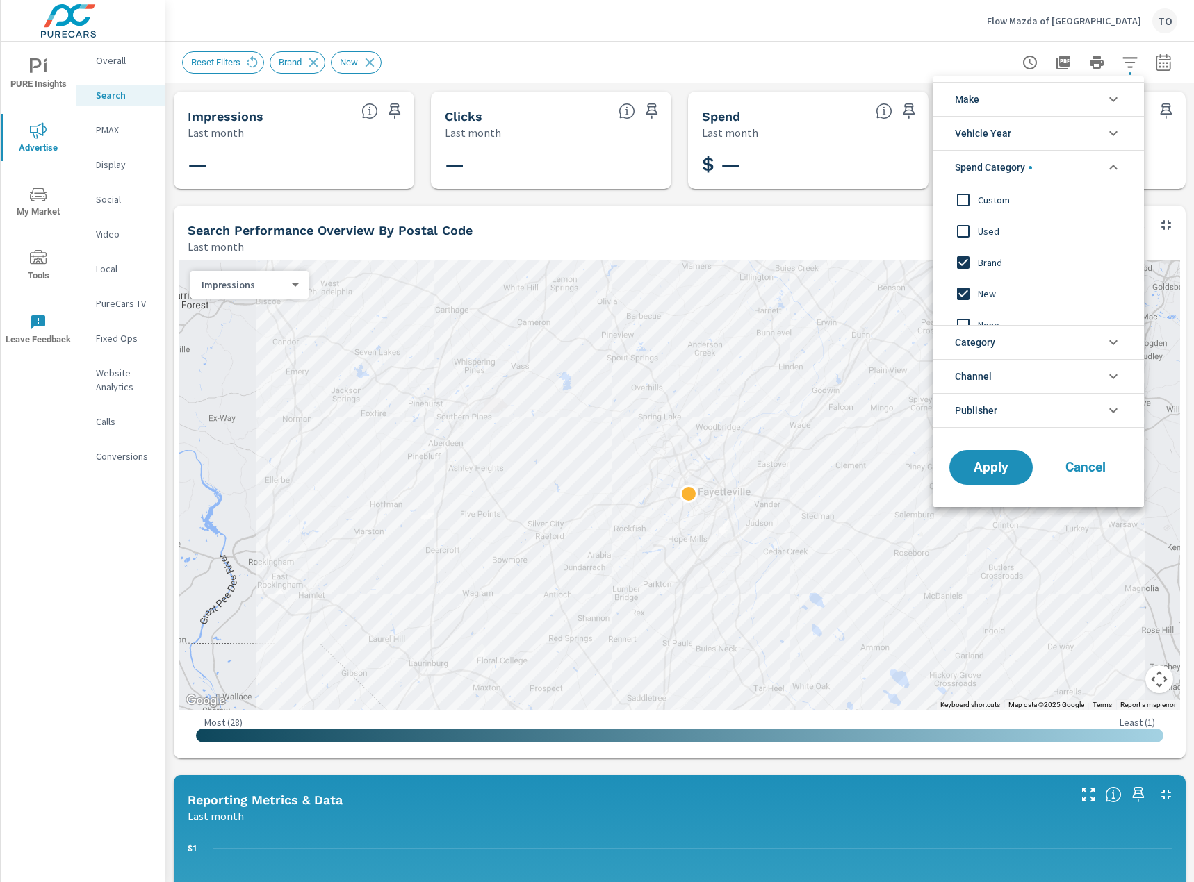
scroll to position [0, 0]
click at [983, 261] on span "Brand" at bounding box center [1053, 262] width 152 height 17
click at [982, 290] on span "New" at bounding box center [1053, 294] width 152 height 17
click at [993, 474] on span "Apply" at bounding box center [990, 467] width 57 height 13
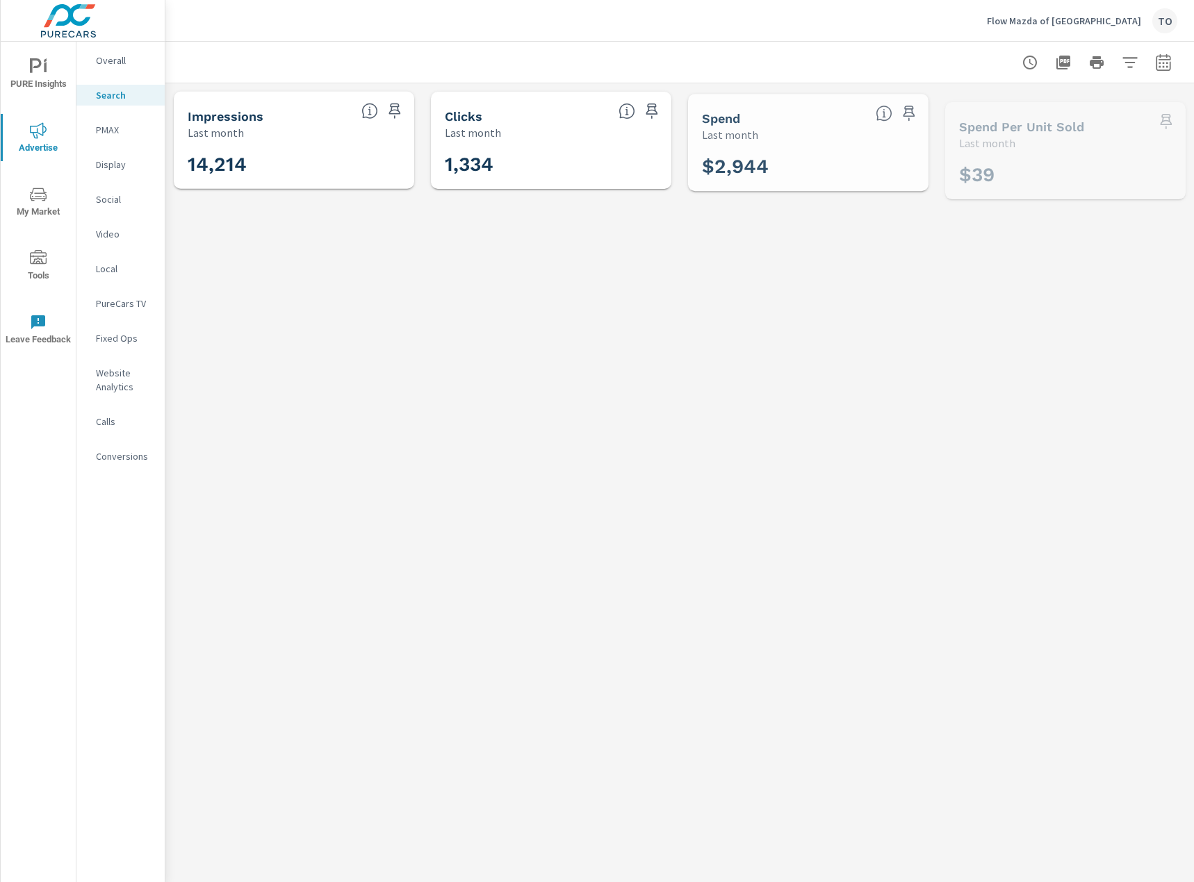
click at [1132, 62] on icon "button" at bounding box center [1129, 62] width 15 height 10
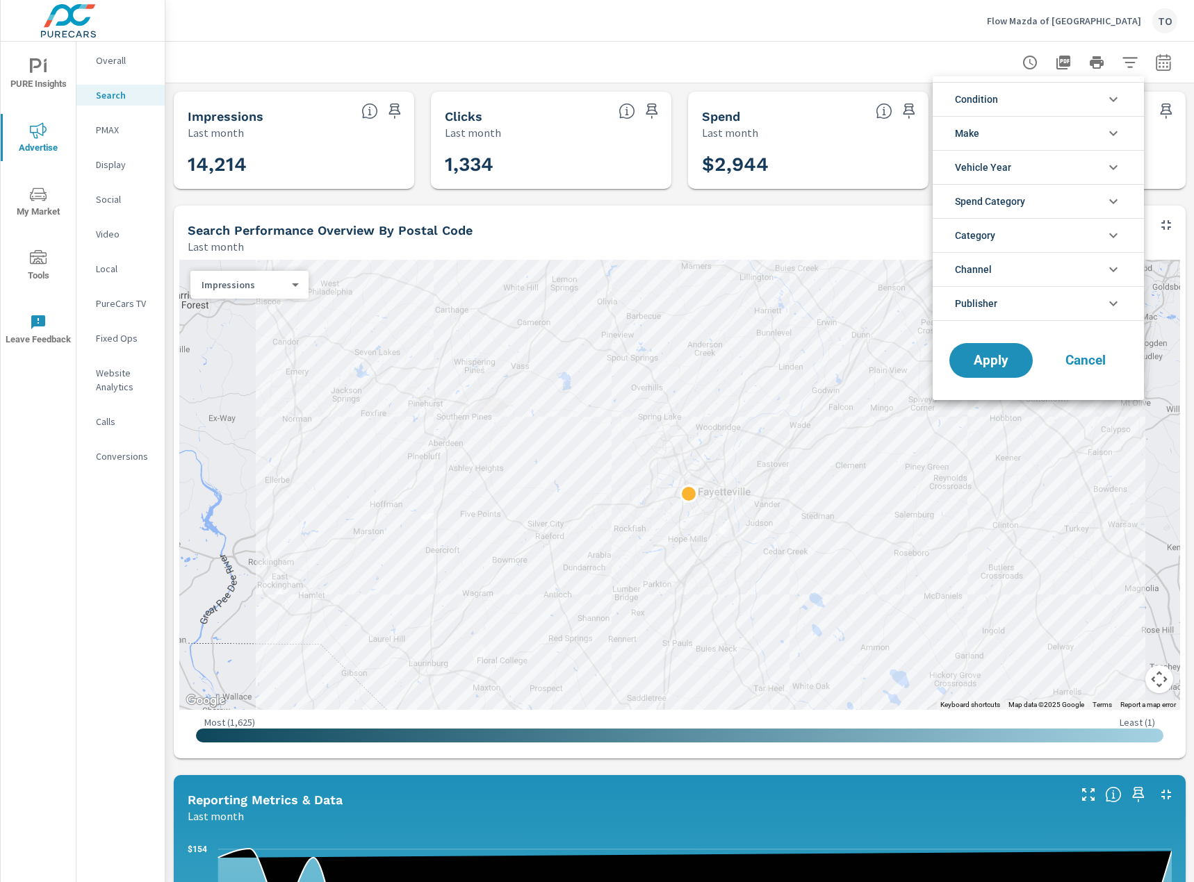
click at [1045, 93] on li "Condition" at bounding box center [1037, 99] width 211 height 34
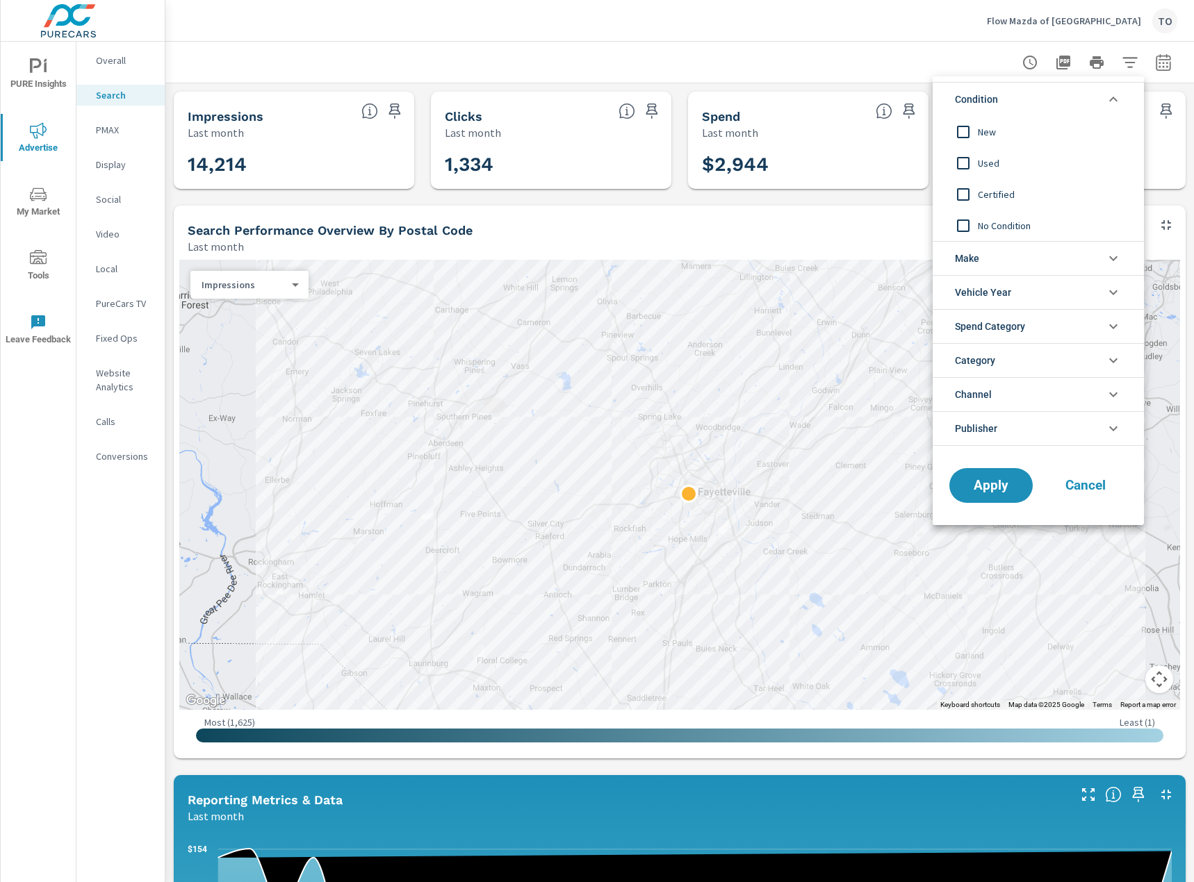
click at [988, 127] on span "New" at bounding box center [1053, 132] width 152 height 17
click at [1000, 488] on span "Apply" at bounding box center [990, 485] width 57 height 13
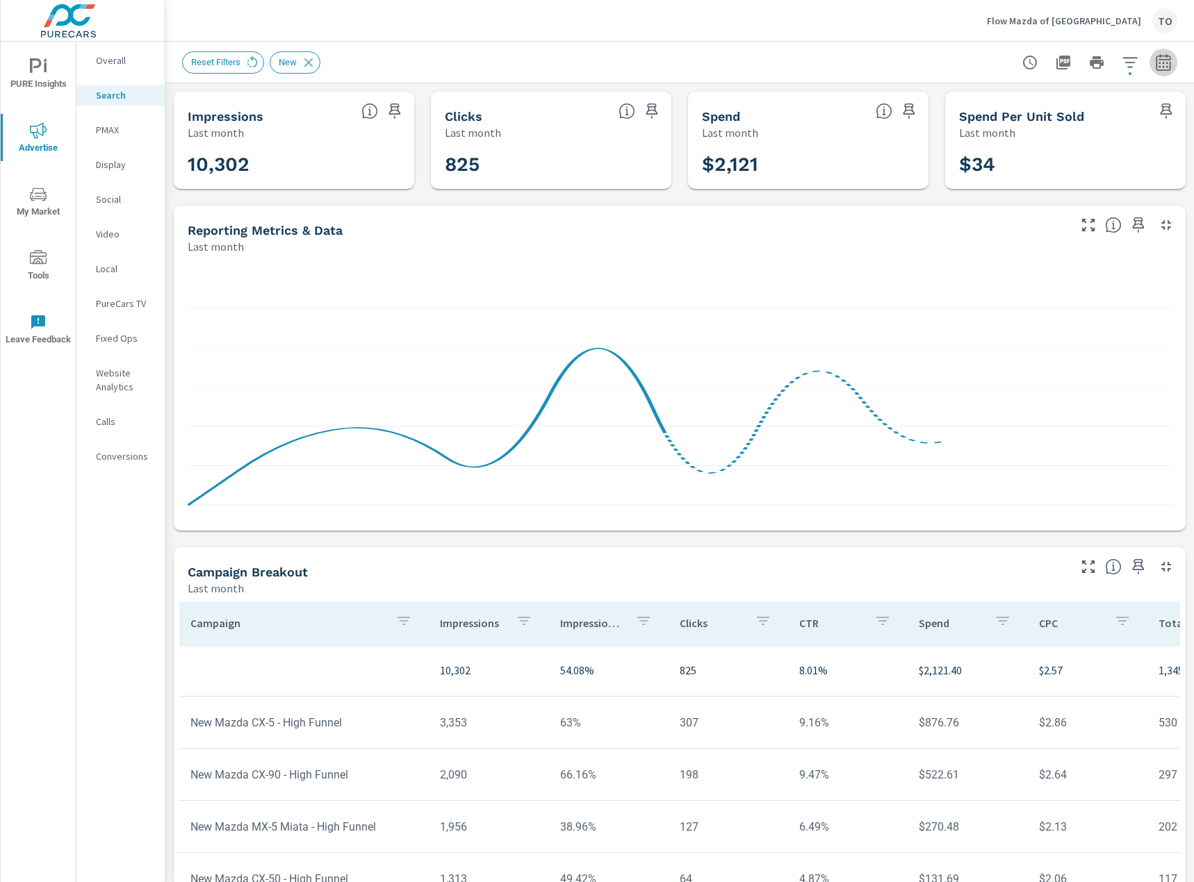
click at [1156, 69] on icon "button" at bounding box center [1162, 61] width 15 height 17
select select "Last month"
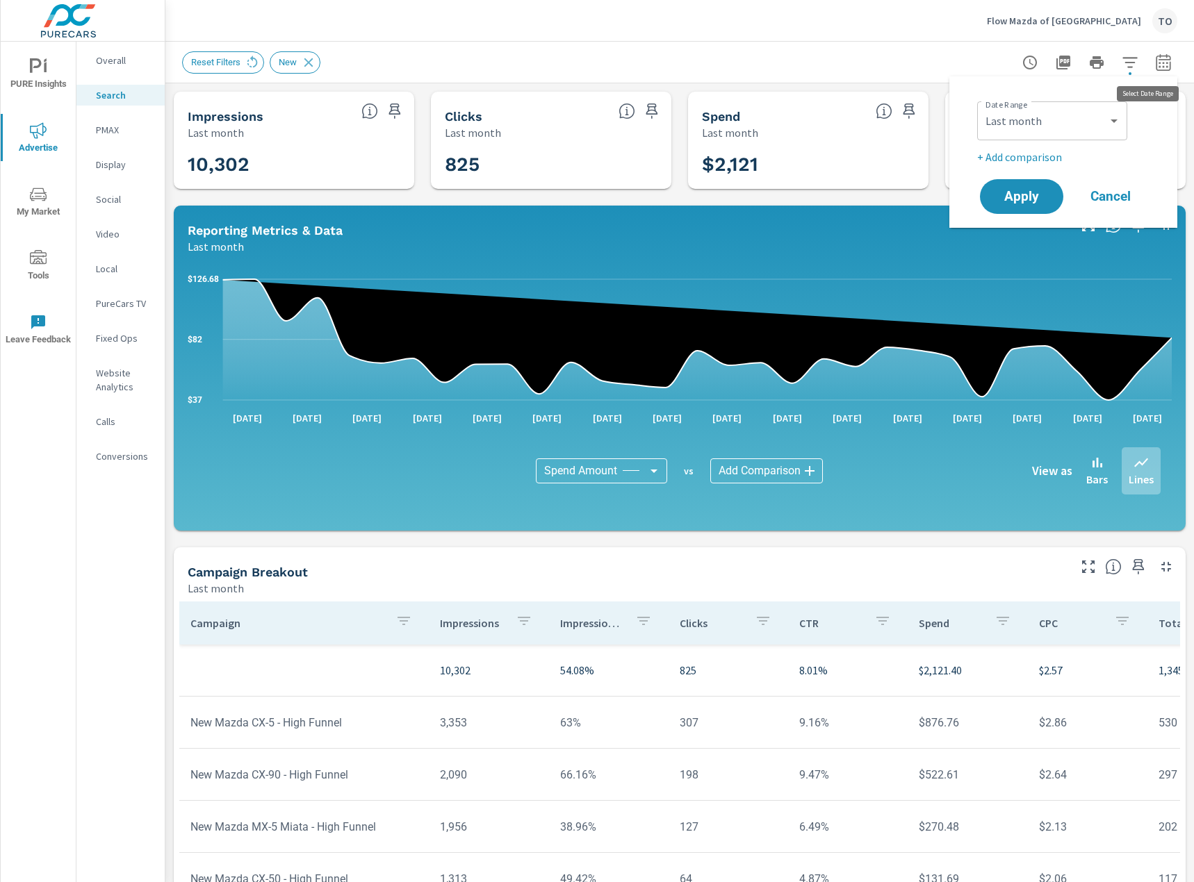
click at [1160, 67] on icon "button" at bounding box center [1163, 62] width 17 height 17
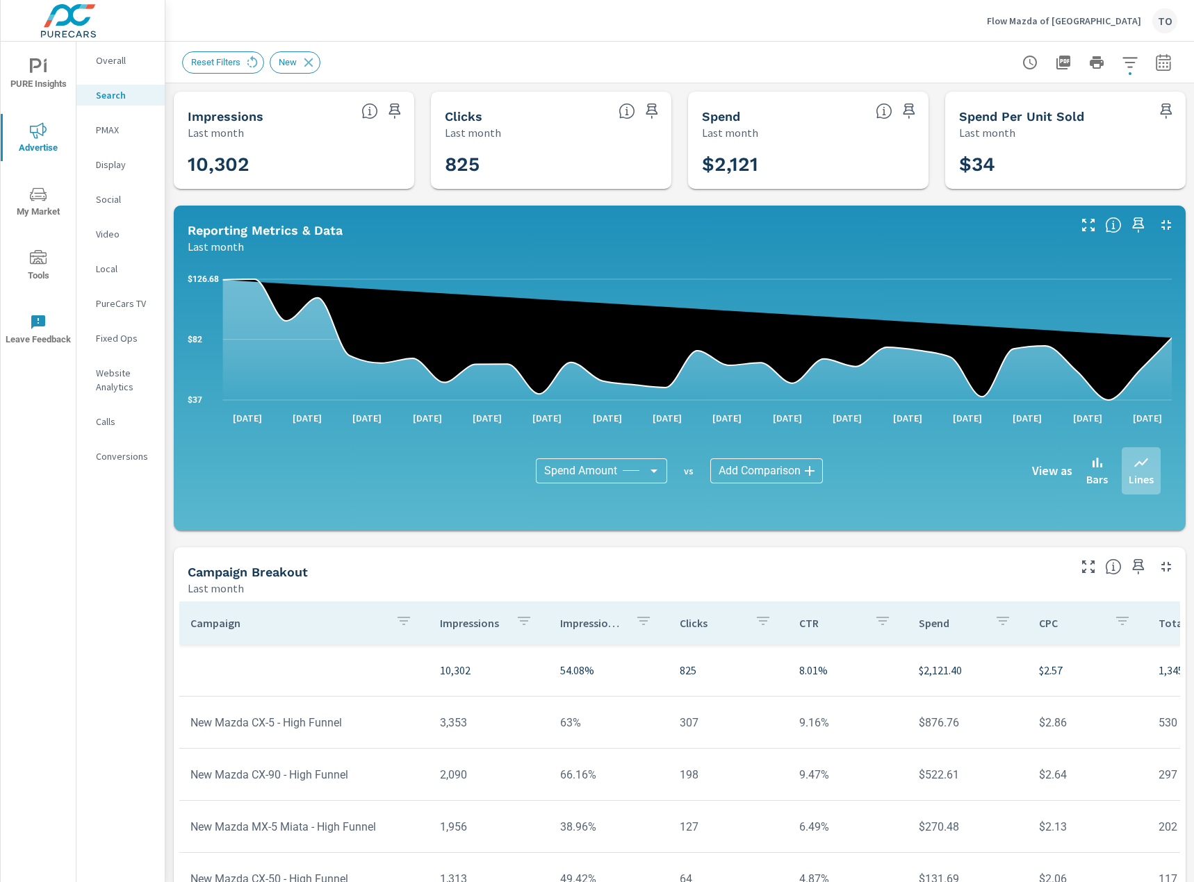
click at [1152, 63] on button "button" at bounding box center [1163, 63] width 28 height 28
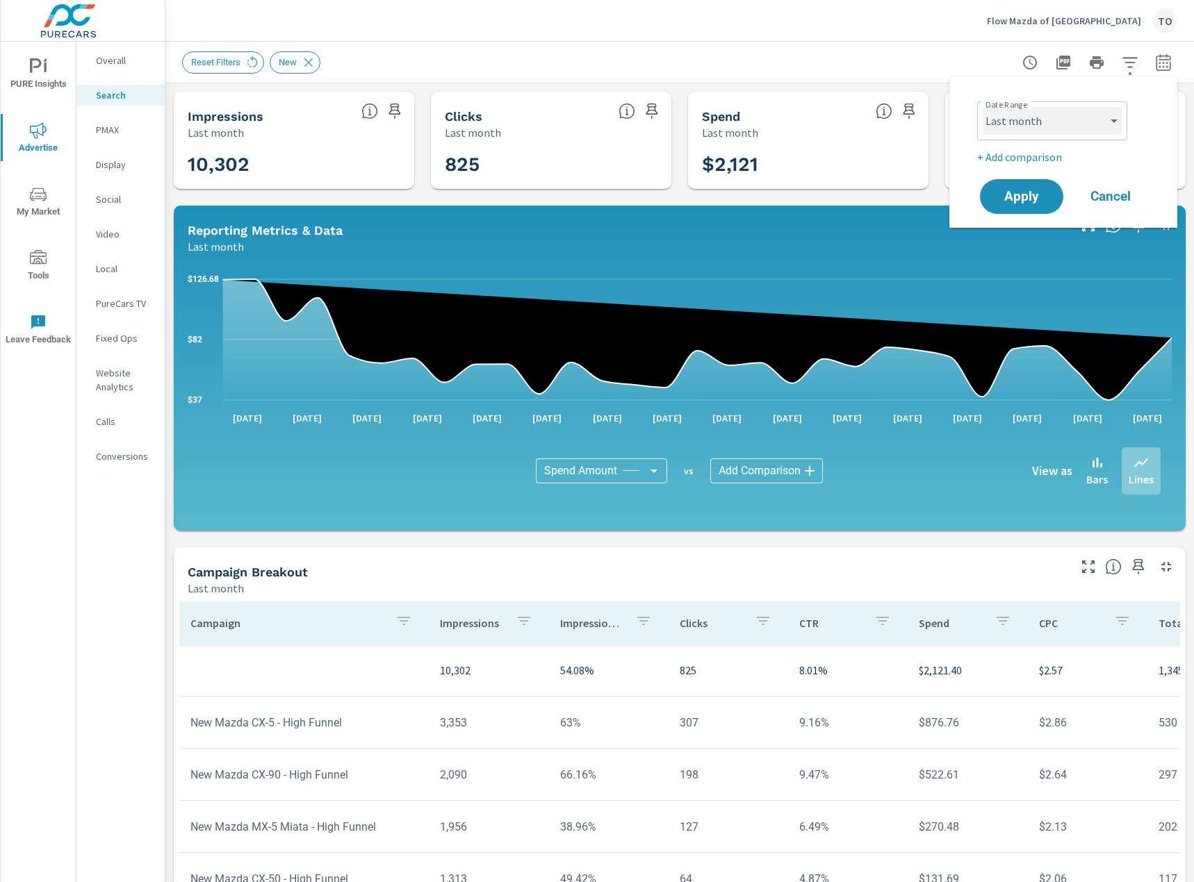
click at [1112, 125] on select "Custom [DATE] Last week Last 7 days Last 14 days Last 30 days Last 45 days Last…" at bounding box center [1051, 121] width 139 height 28
click at [982, 107] on select "Custom [DATE] Last week Last 7 days Last 14 days Last 30 days Last 45 days Last…" at bounding box center [1051, 121] width 139 height 28
select select "Month to date"
click at [1051, 153] on p "+ Add comparison" at bounding box center [1066, 157] width 178 height 17
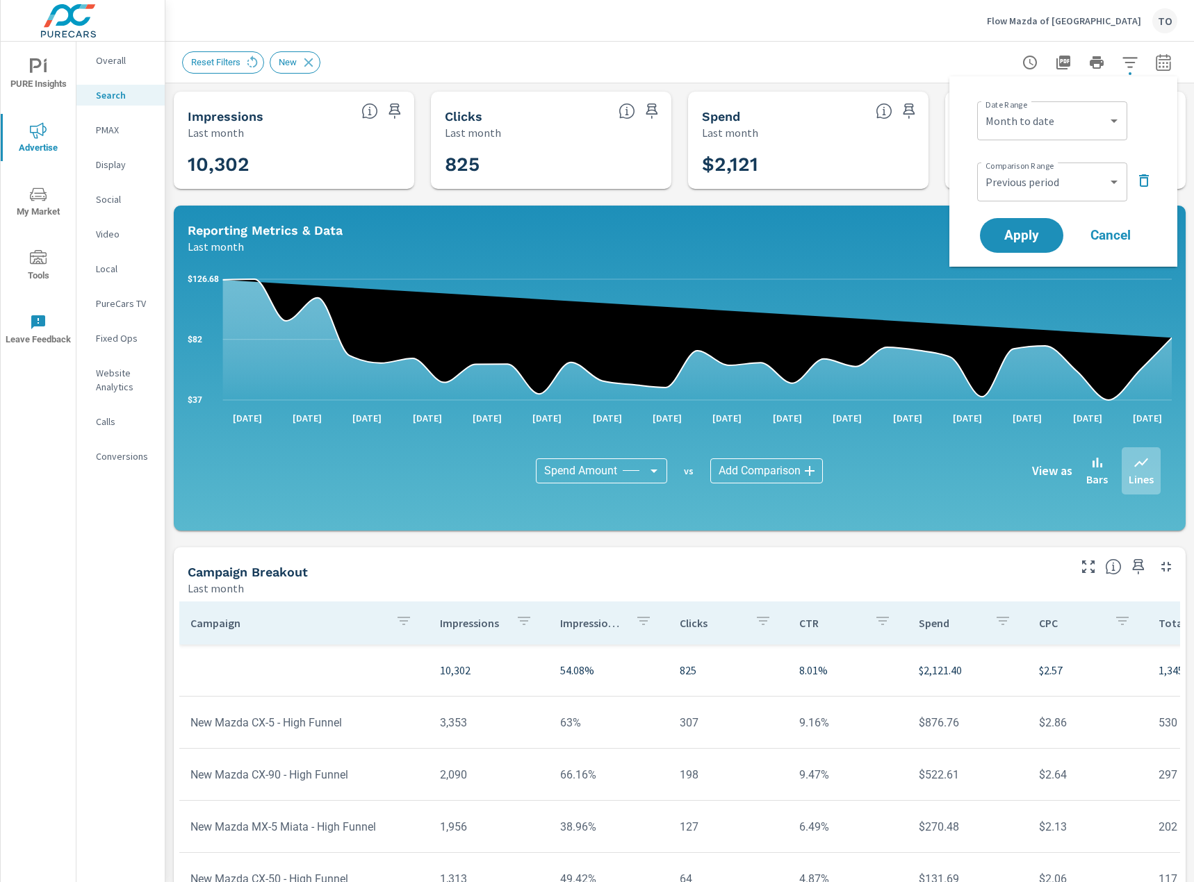
click at [1050, 211] on div "Date Range Custom [DATE] Last week Last 7 days Last 14 days Last 30 days Last 4…" at bounding box center [1063, 172] width 195 height 168
click at [1052, 197] on div "Custom Previous period Previous month Previous year ​" at bounding box center [1052, 182] width 150 height 39
click at [1078, 170] on select "Custom Previous period Previous month Previous year" at bounding box center [1051, 182] width 139 height 28
click at [982, 168] on select "Custom Previous period Previous month Previous year" at bounding box center [1051, 182] width 139 height 28
select select "Previous month"
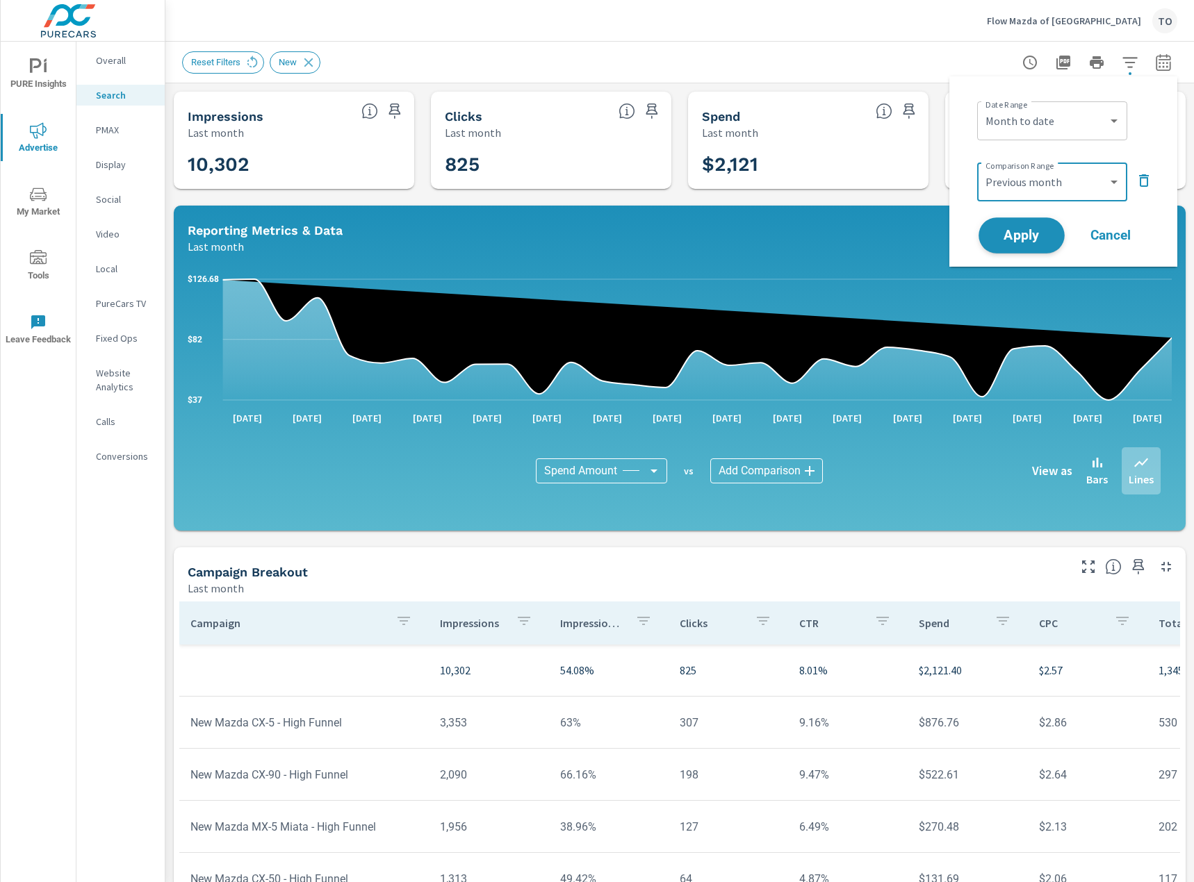
click at [1045, 224] on button "Apply" at bounding box center [1021, 235] width 86 height 36
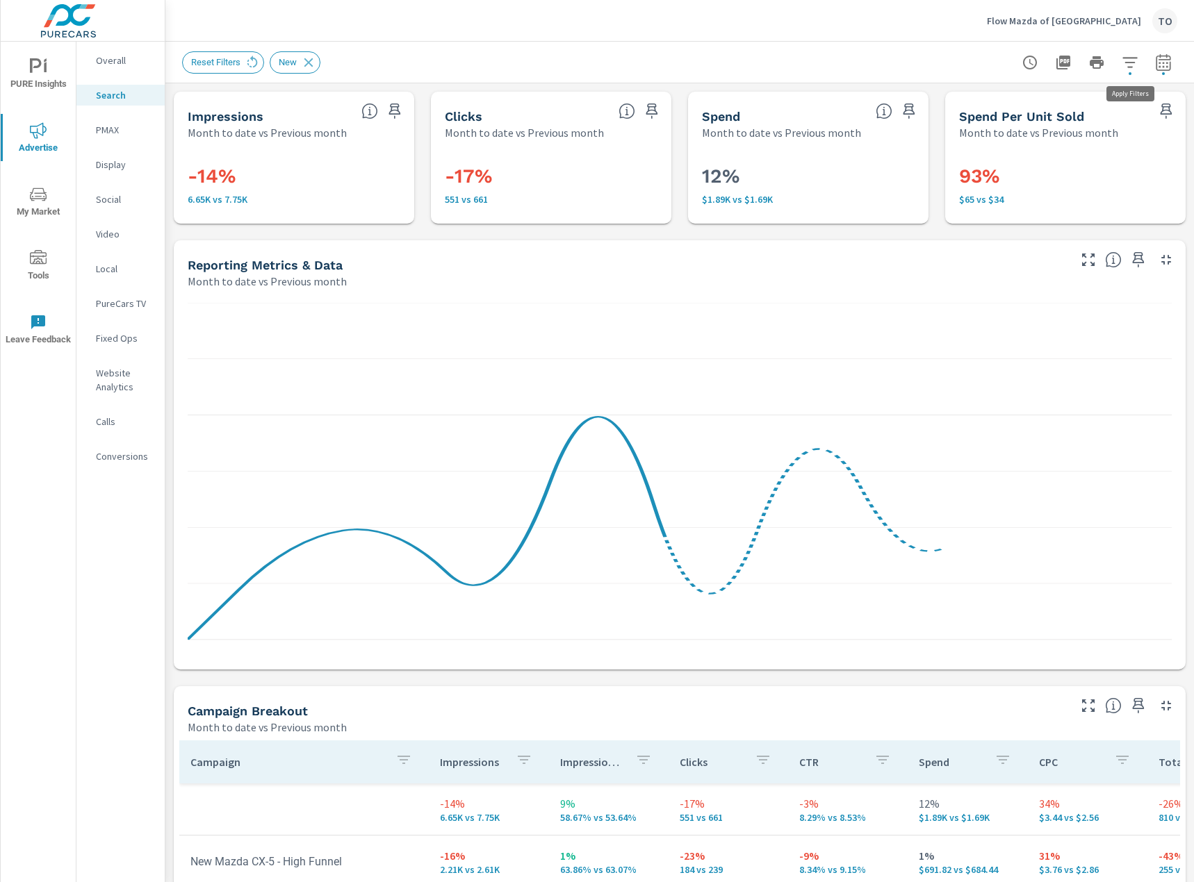
click at [1132, 60] on icon "button" at bounding box center [1129, 62] width 17 height 17
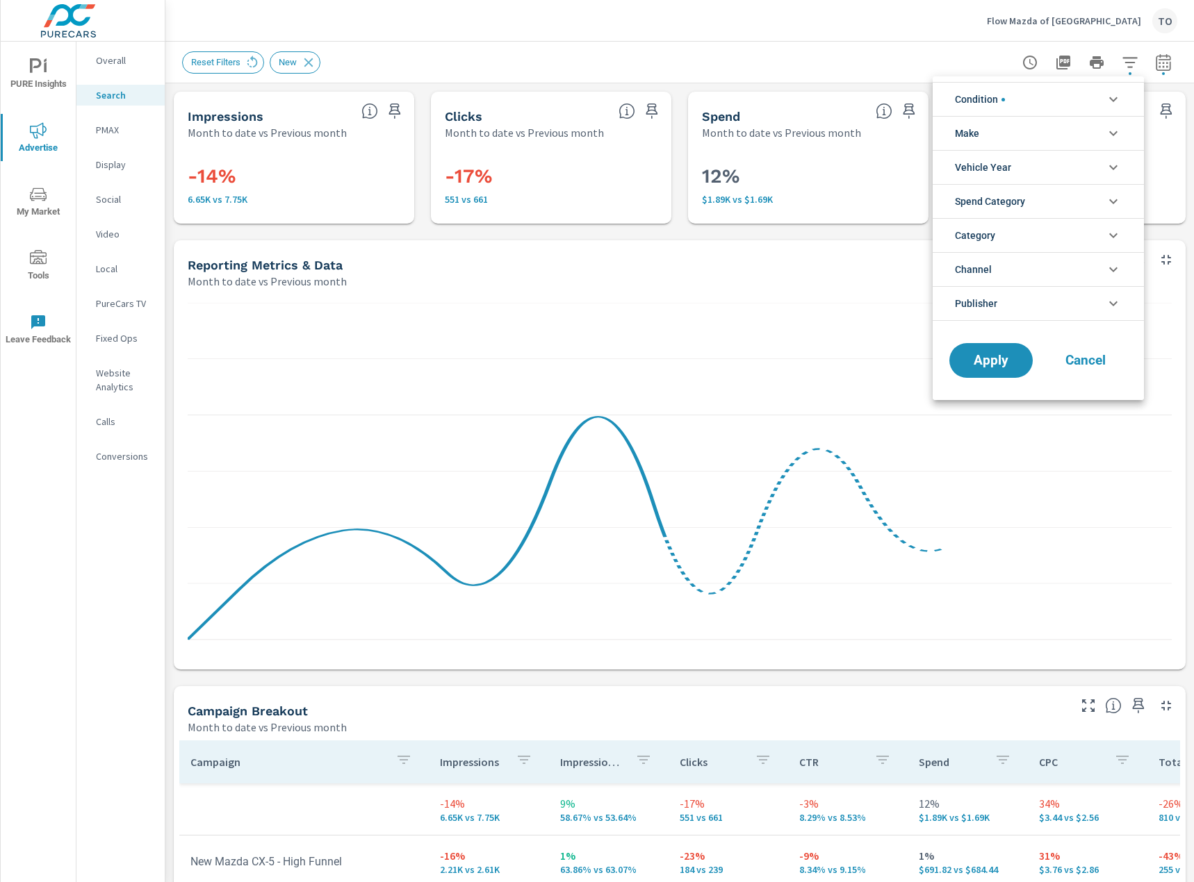
click at [1047, 99] on li "Condition" at bounding box center [1037, 99] width 211 height 34
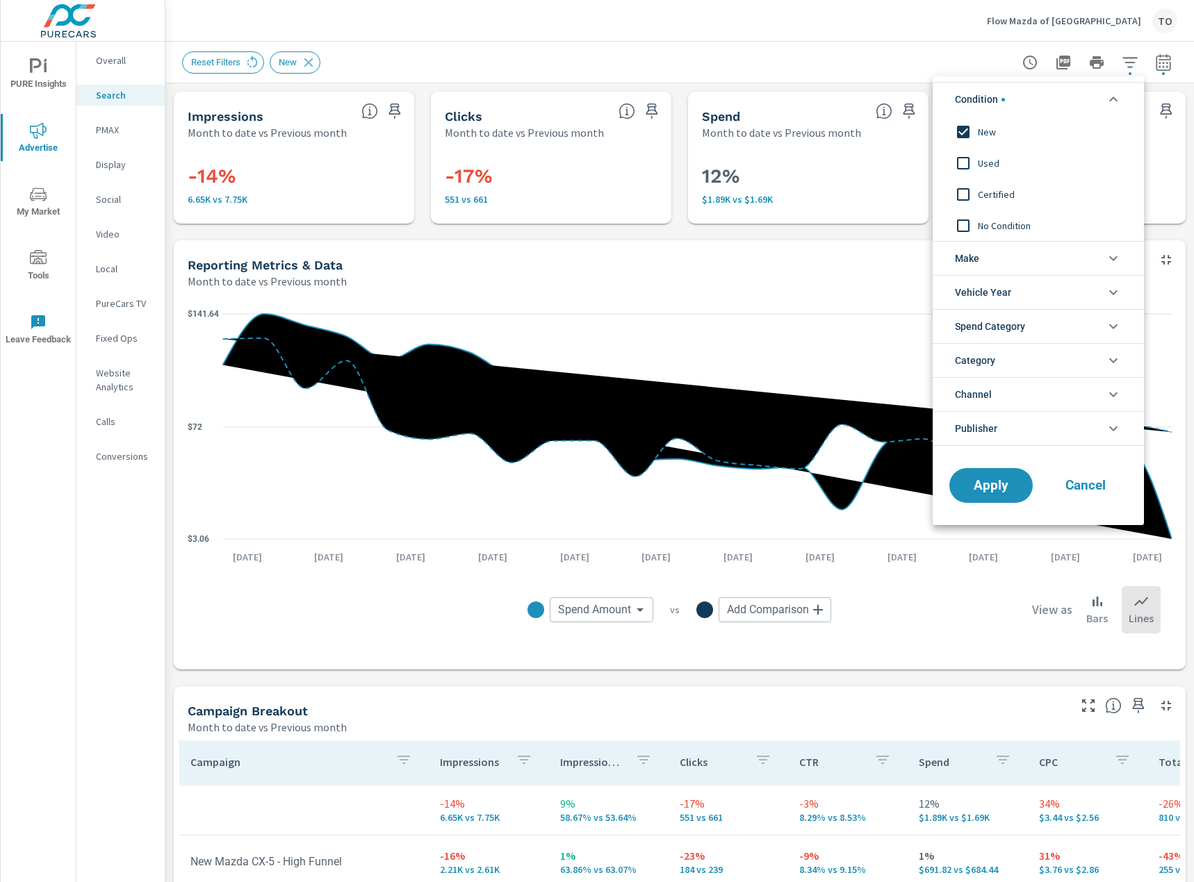
click at [170, 281] on div at bounding box center [597, 441] width 1194 height 882
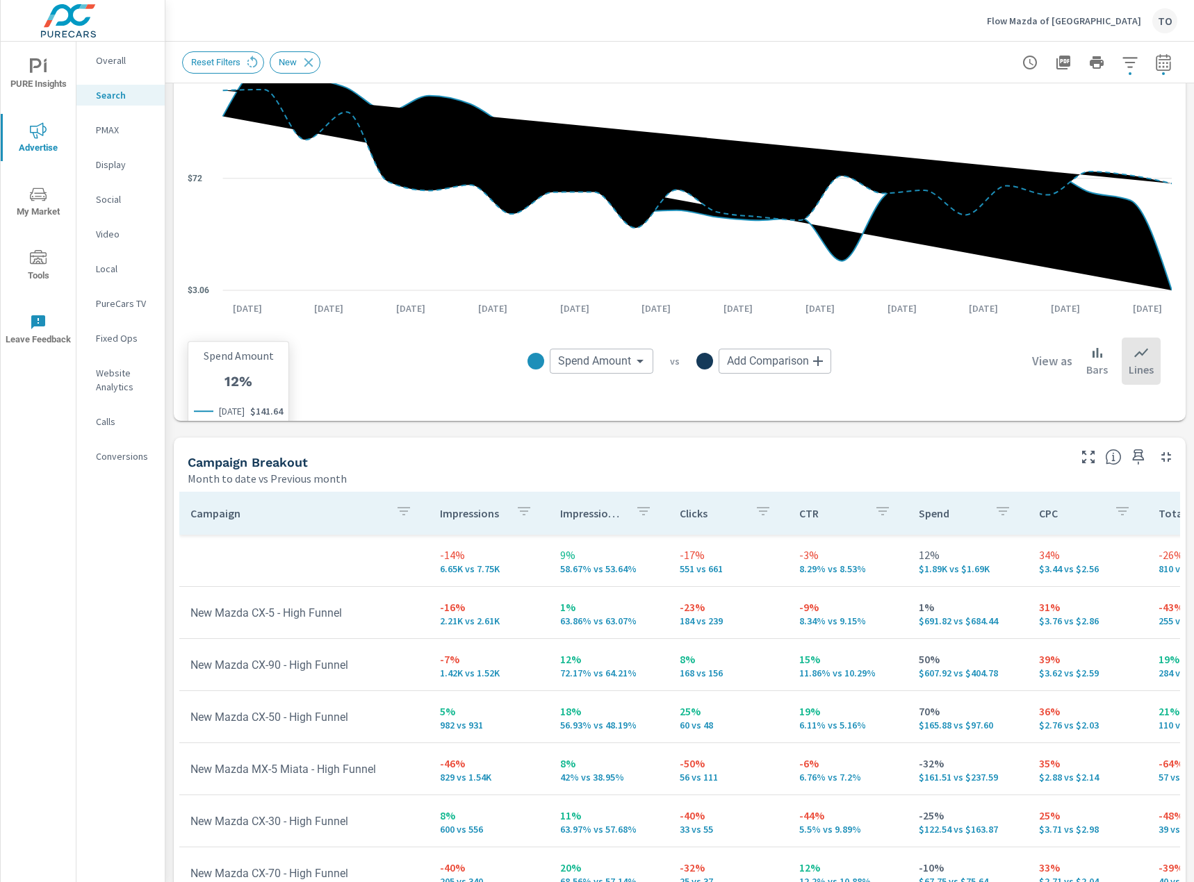
scroll to position [401, 0]
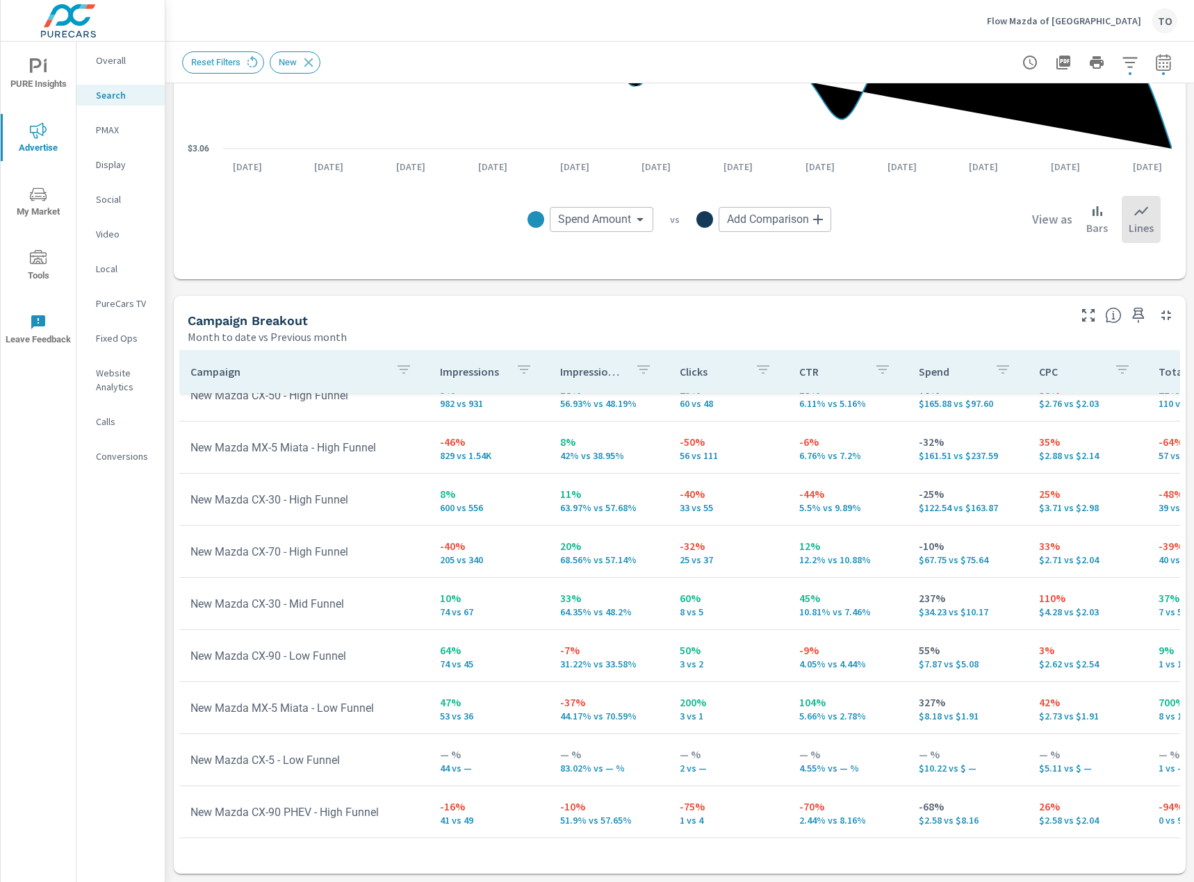
scroll to position [347, 0]
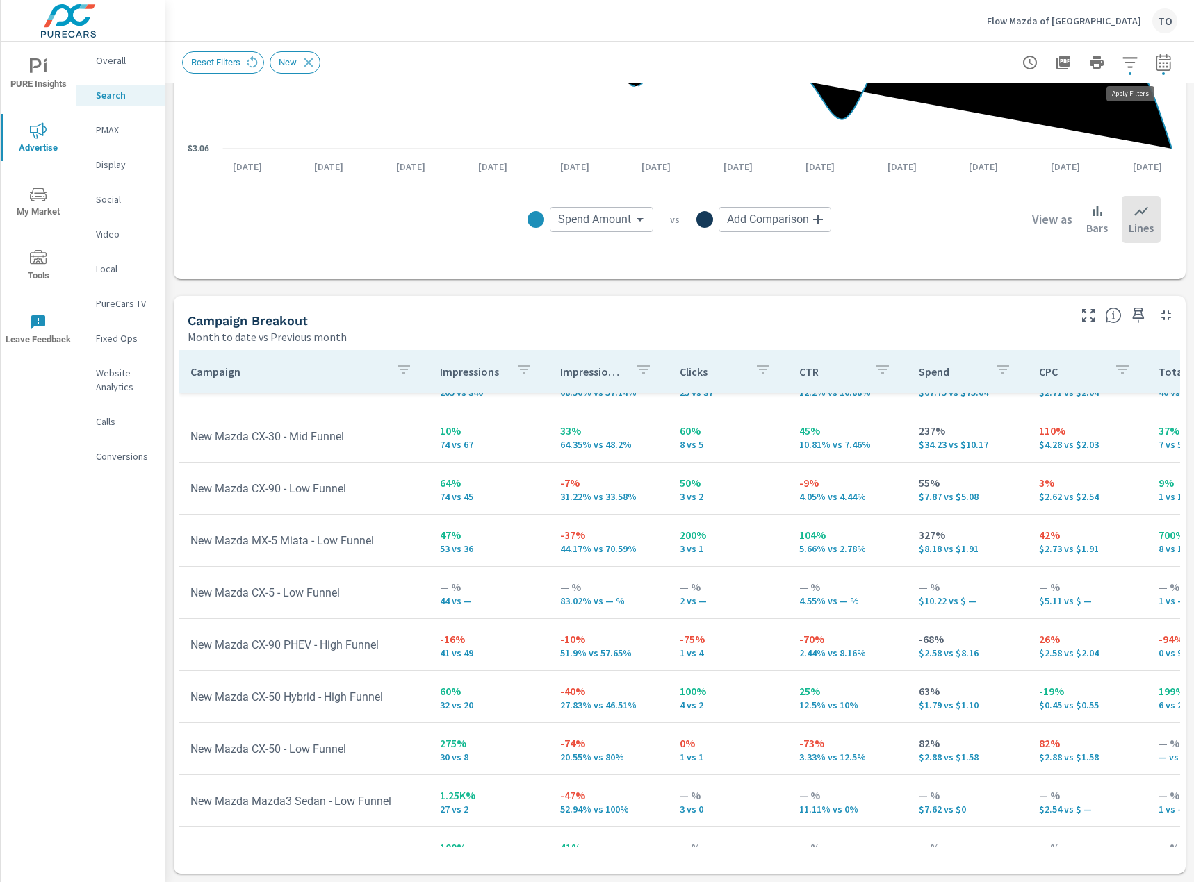
click at [1124, 63] on icon "button" at bounding box center [1129, 62] width 17 height 17
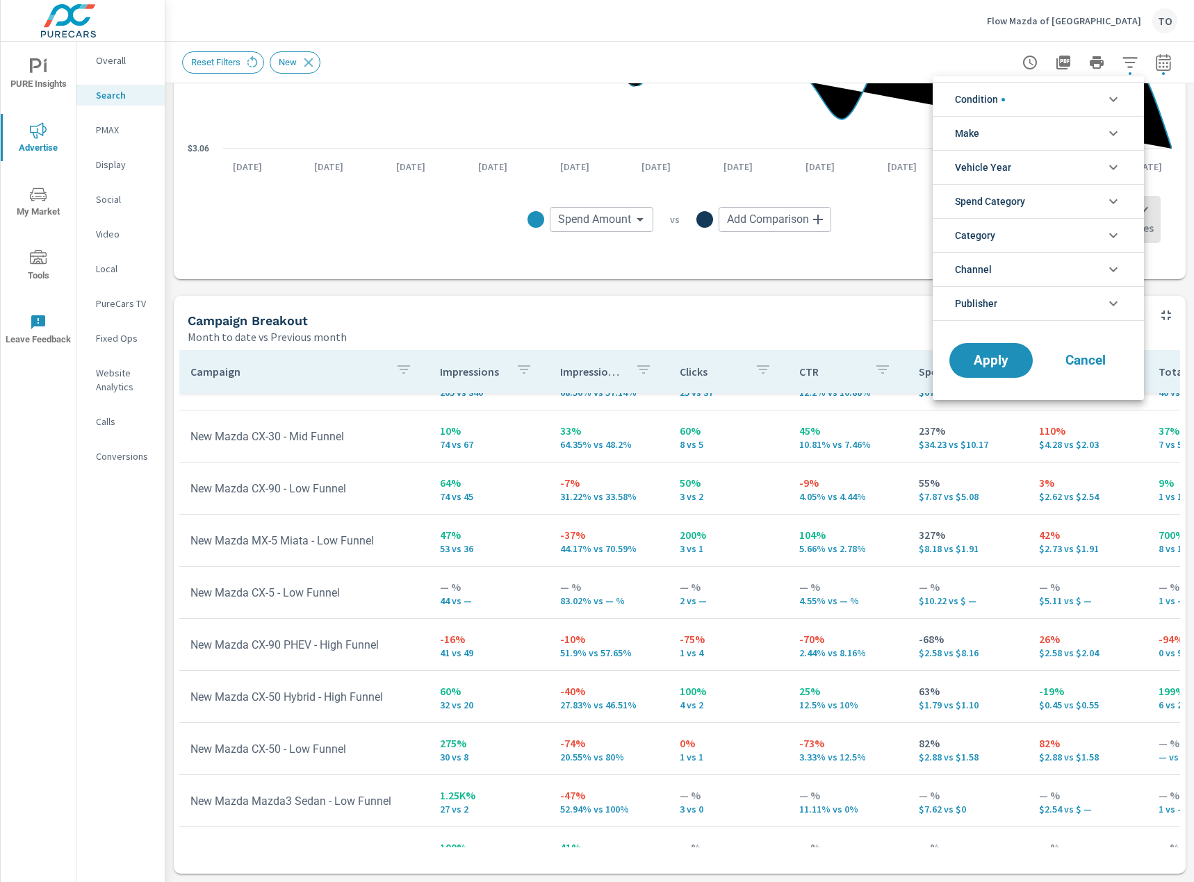
click at [1066, 105] on li "Condition" at bounding box center [1037, 99] width 211 height 34
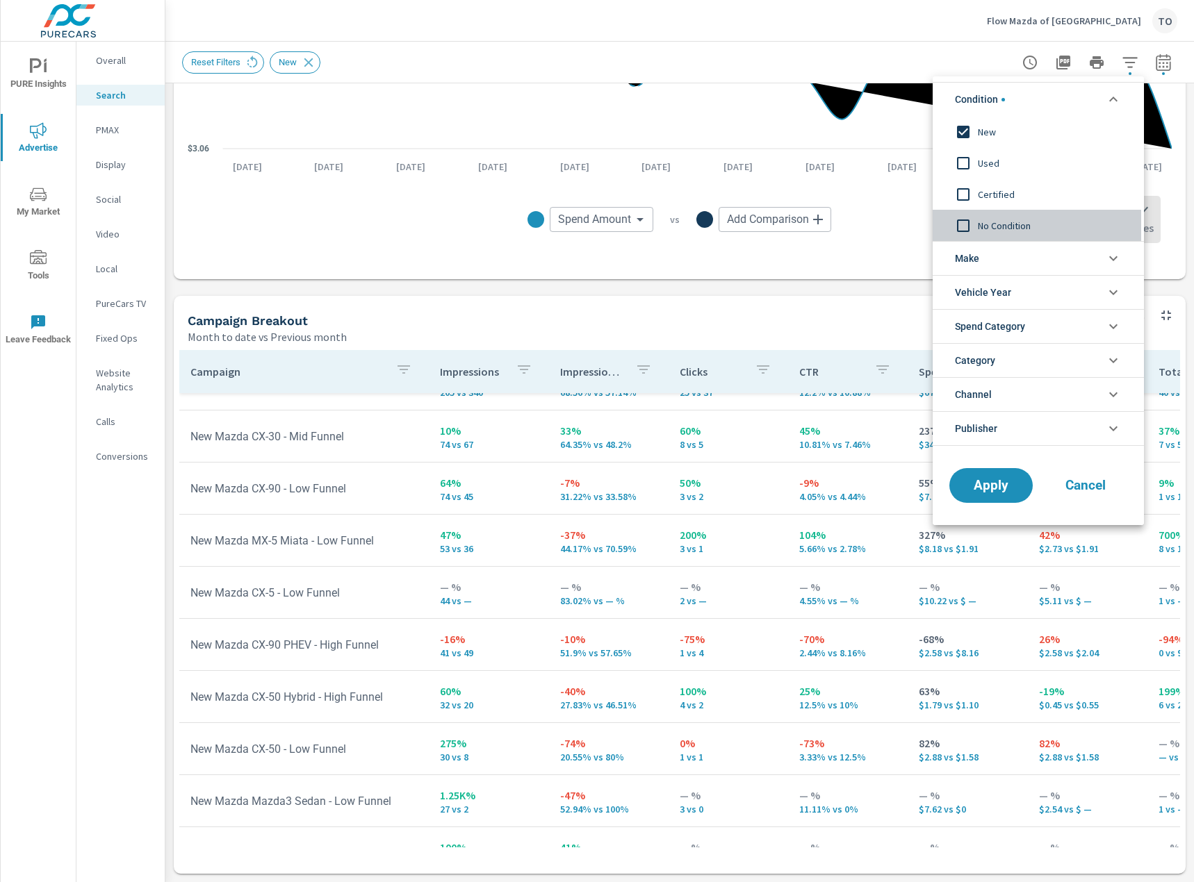
click at [994, 215] on div "No Condition" at bounding box center [1036, 225] width 208 height 31
click at [968, 479] on span "Apply" at bounding box center [990, 485] width 57 height 13
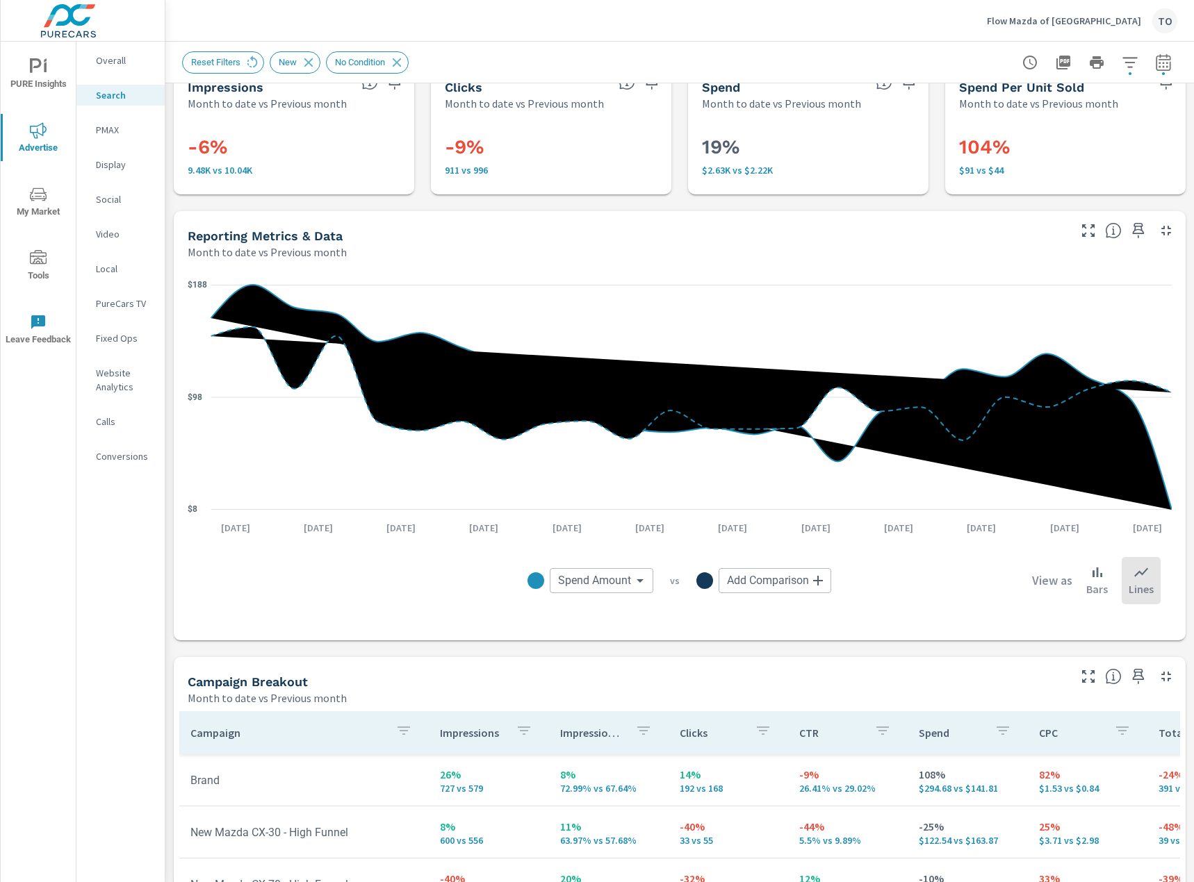
scroll to position [401, 0]
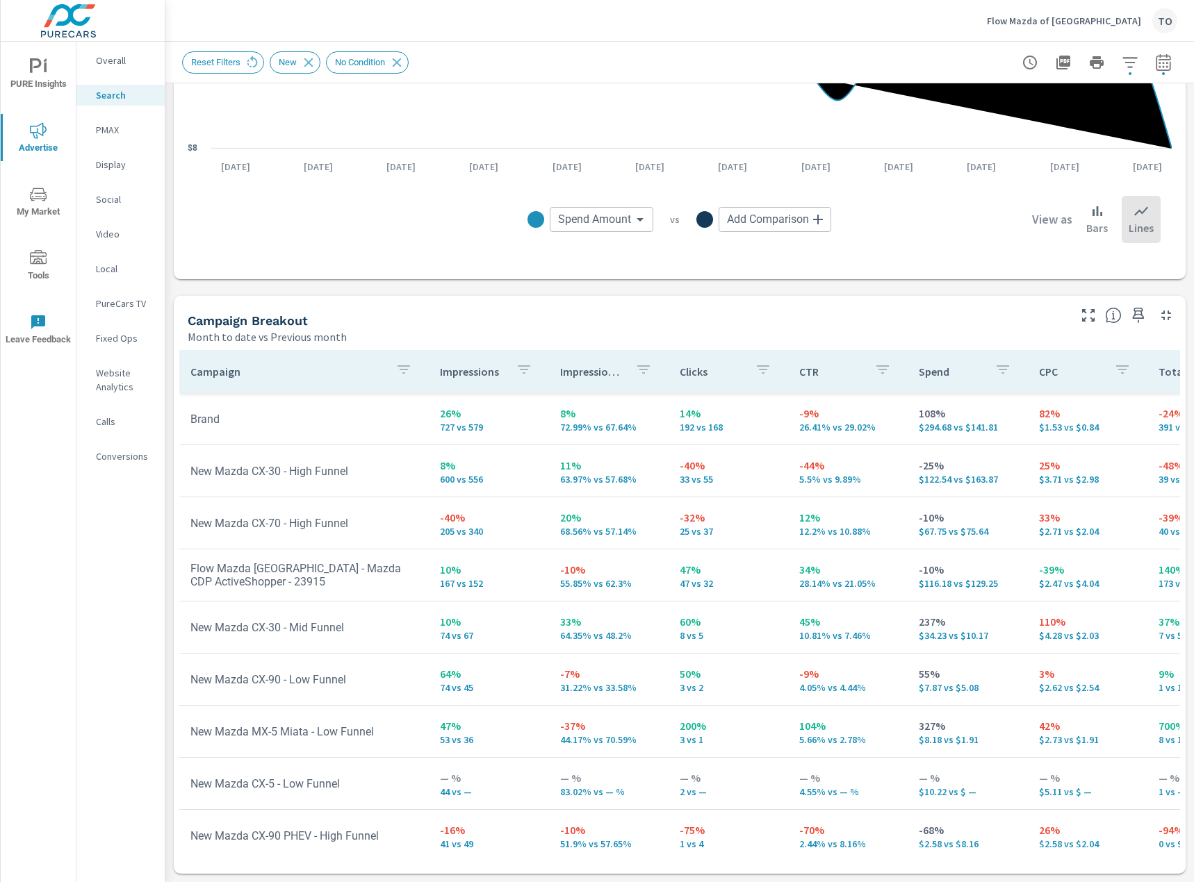
scroll to position [35, 0]
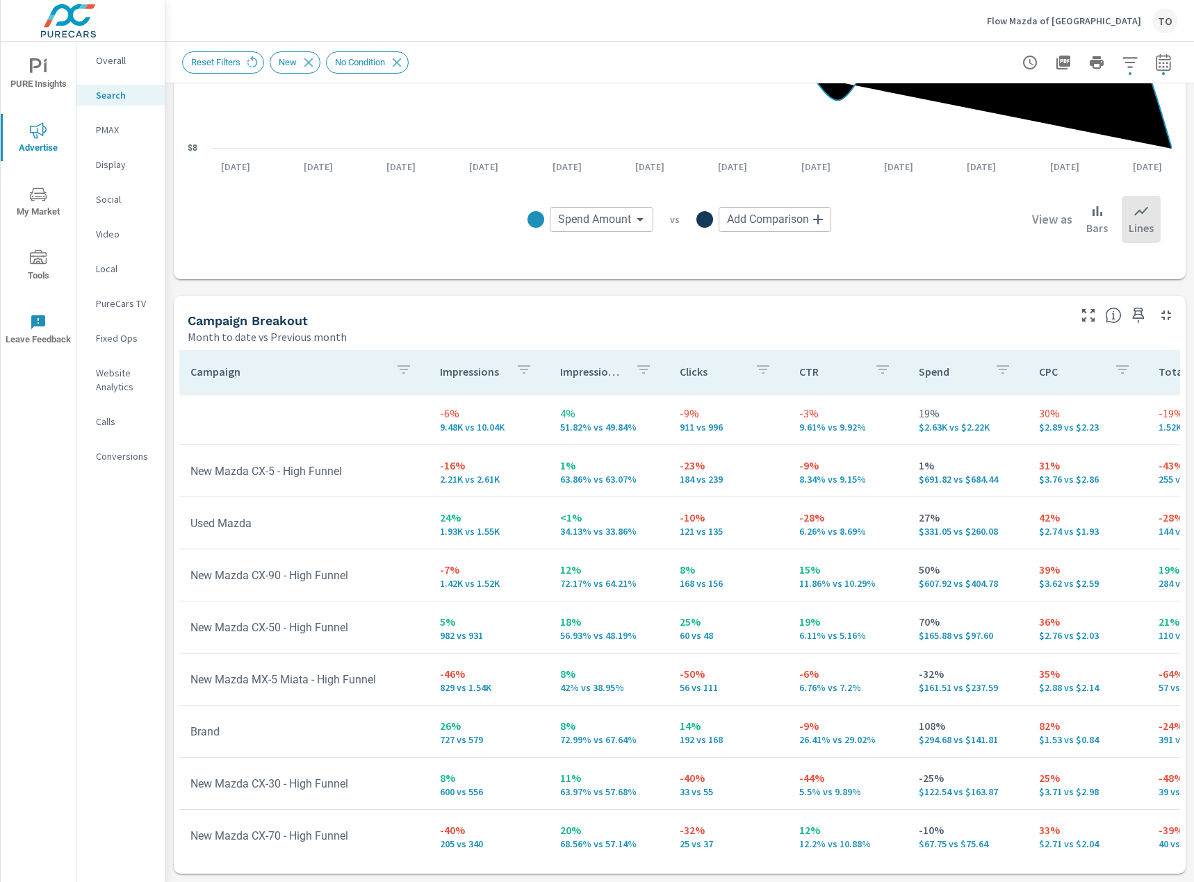
scroll to position [53, 0]
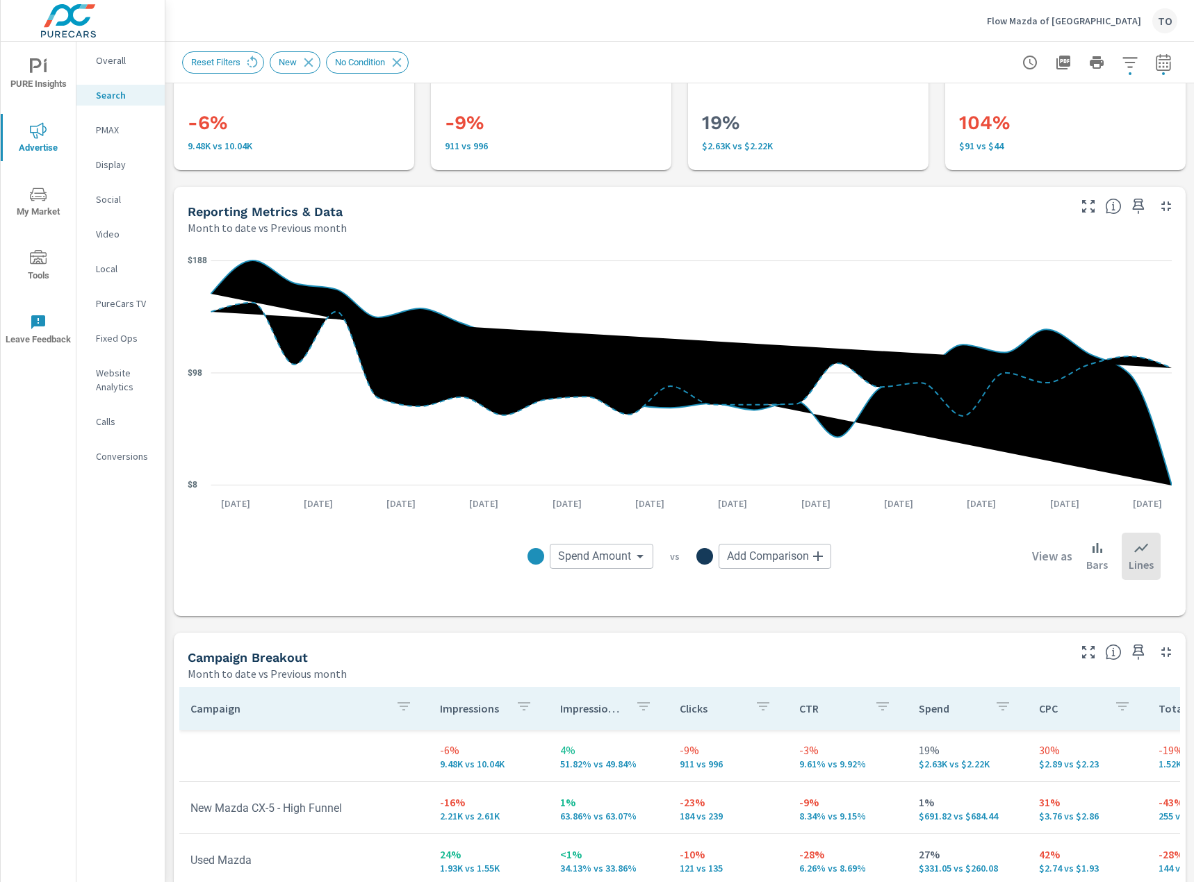
click at [1137, 53] on button "button" at bounding box center [1130, 63] width 28 height 28
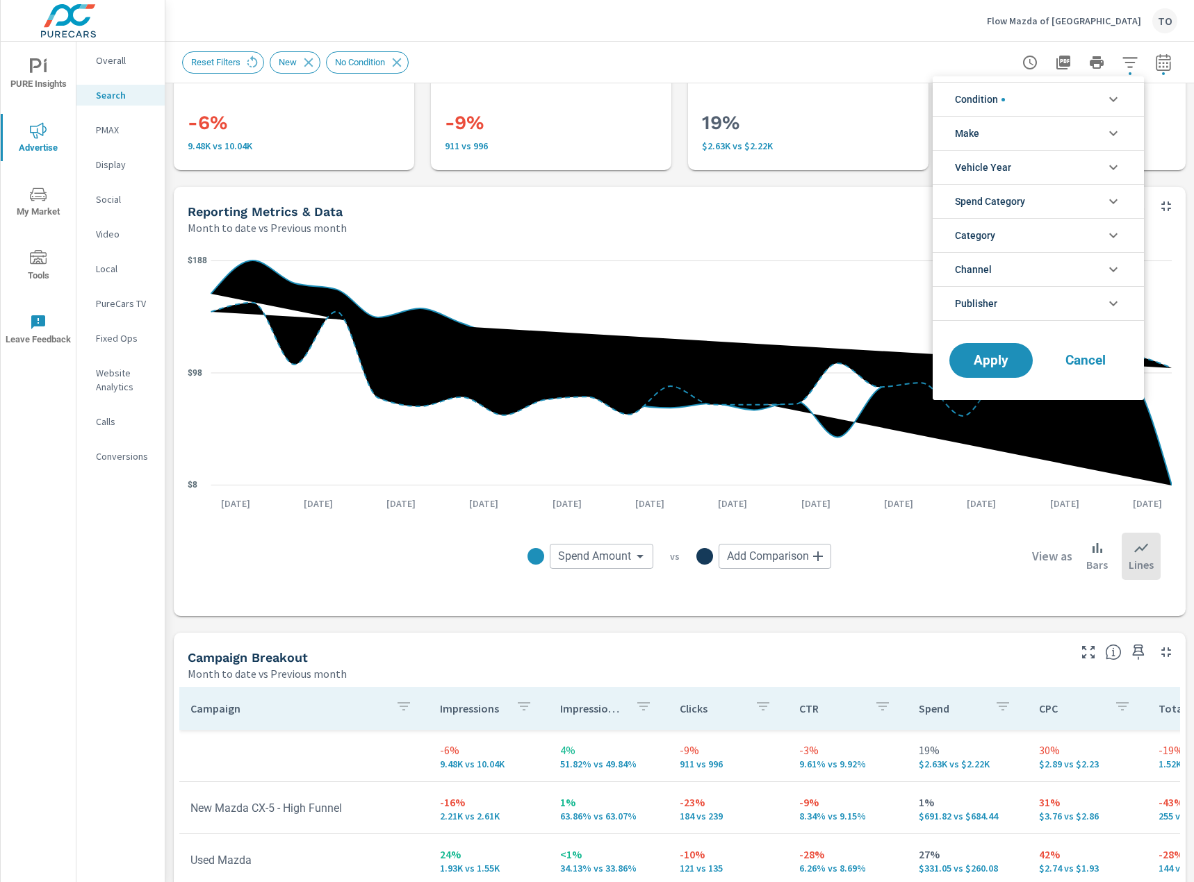
click at [1088, 104] on li "Condition" at bounding box center [1037, 99] width 211 height 34
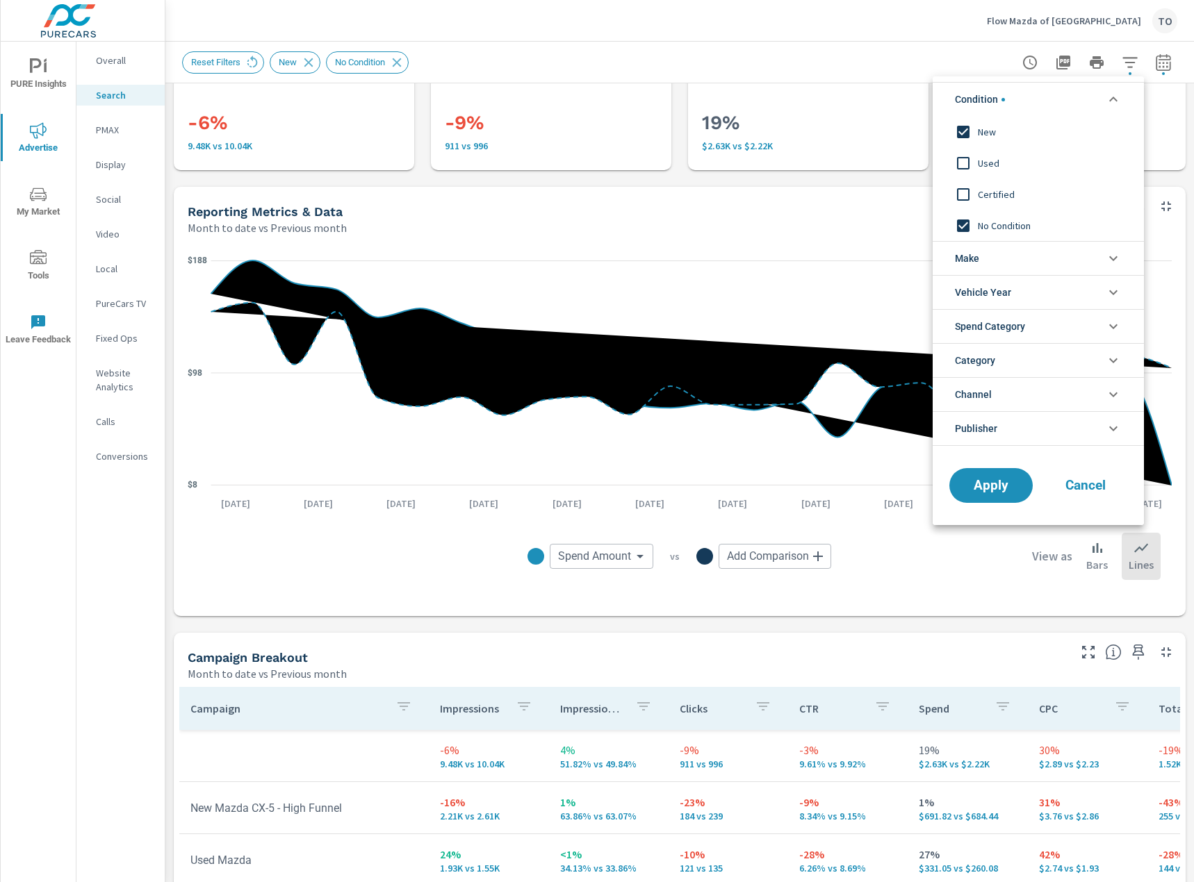
scroll to position [0, 0]
click at [1088, 104] on li "Condition" at bounding box center [1037, 99] width 211 height 34
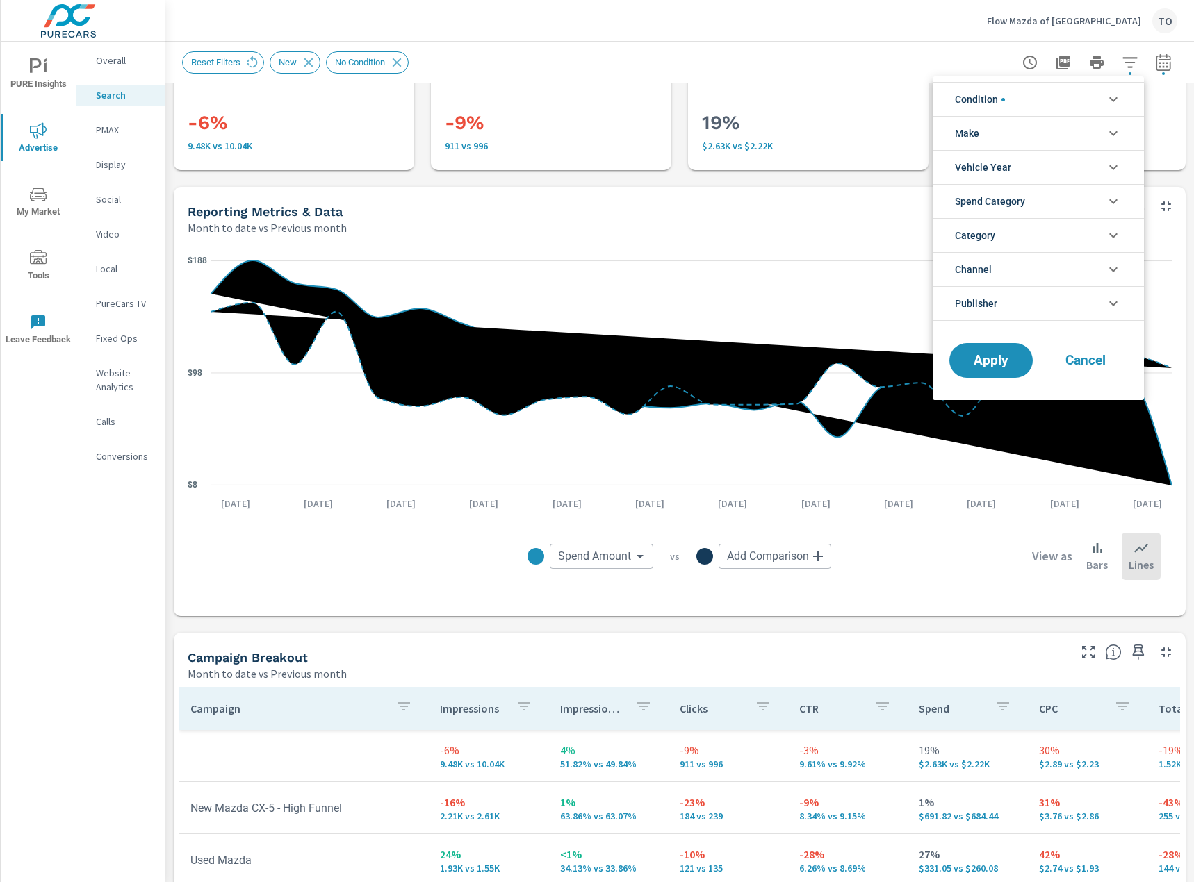
click at [1073, 142] on li "Make" at bounding box center [1037, 133] width 211 height 34
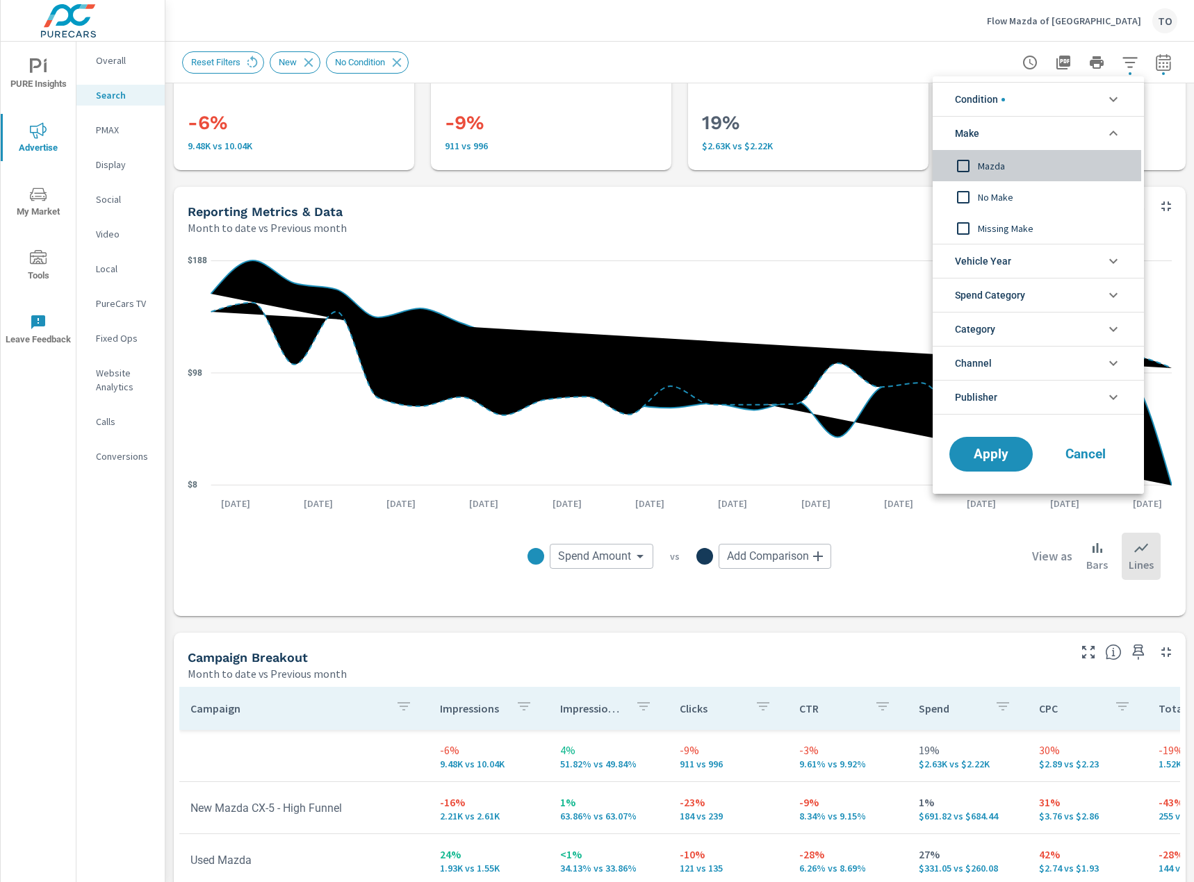
click at [1002, 167] on span "Mazda" at bounding box center [1053, 166] width 152 height 17
click at [991, 195] on span "No Make" at bounding box center [1053, 197] width 152 height 17
click at [1021, 94] on li "Condition" at bounding box center [1037, 99] width 211 height 34
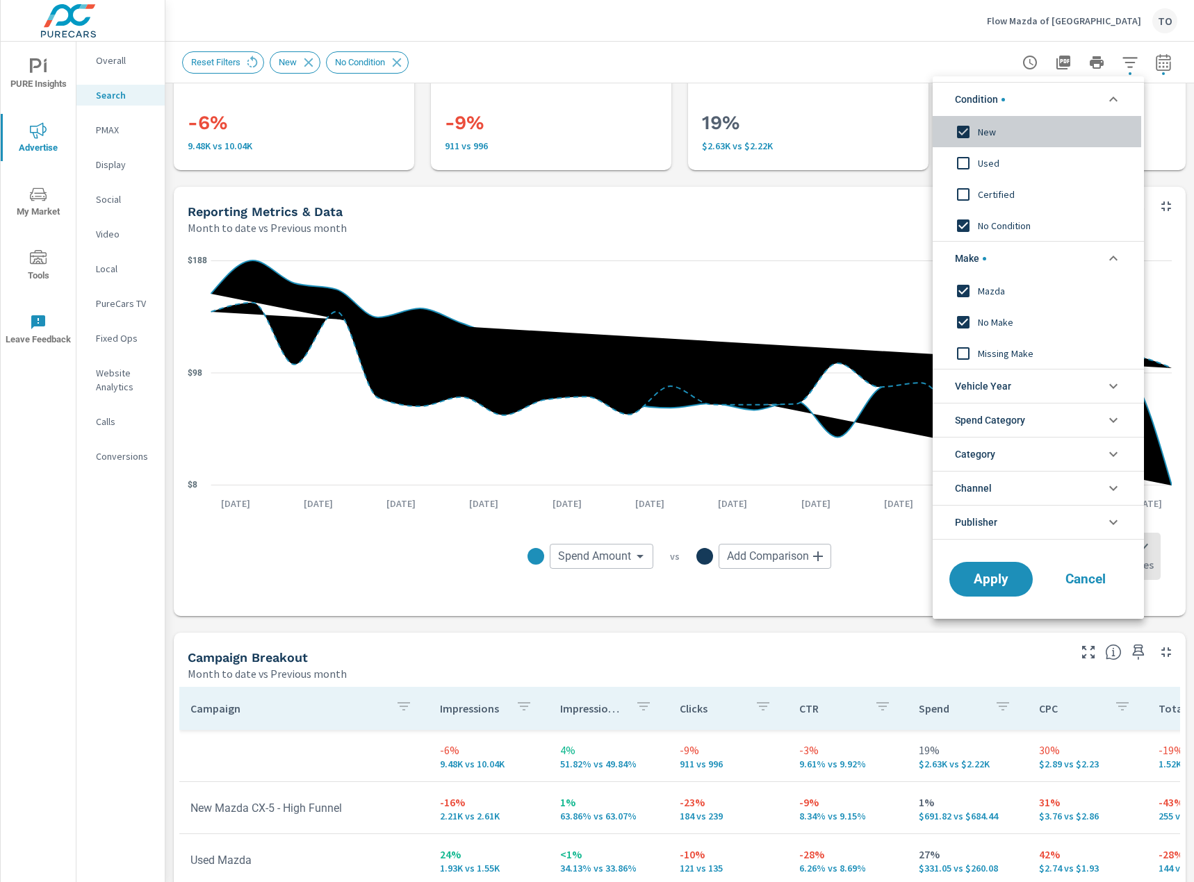
click at [996, 135] on span "New" at bounding box center [1053, 132] width 152 height 17
click at [996, 227] on span "No Condition" at bounding box center [1053, 225] width 152 height 17
click at [991, 586] on span "Apply" at bounding box center [990, 579] width 57 height 13
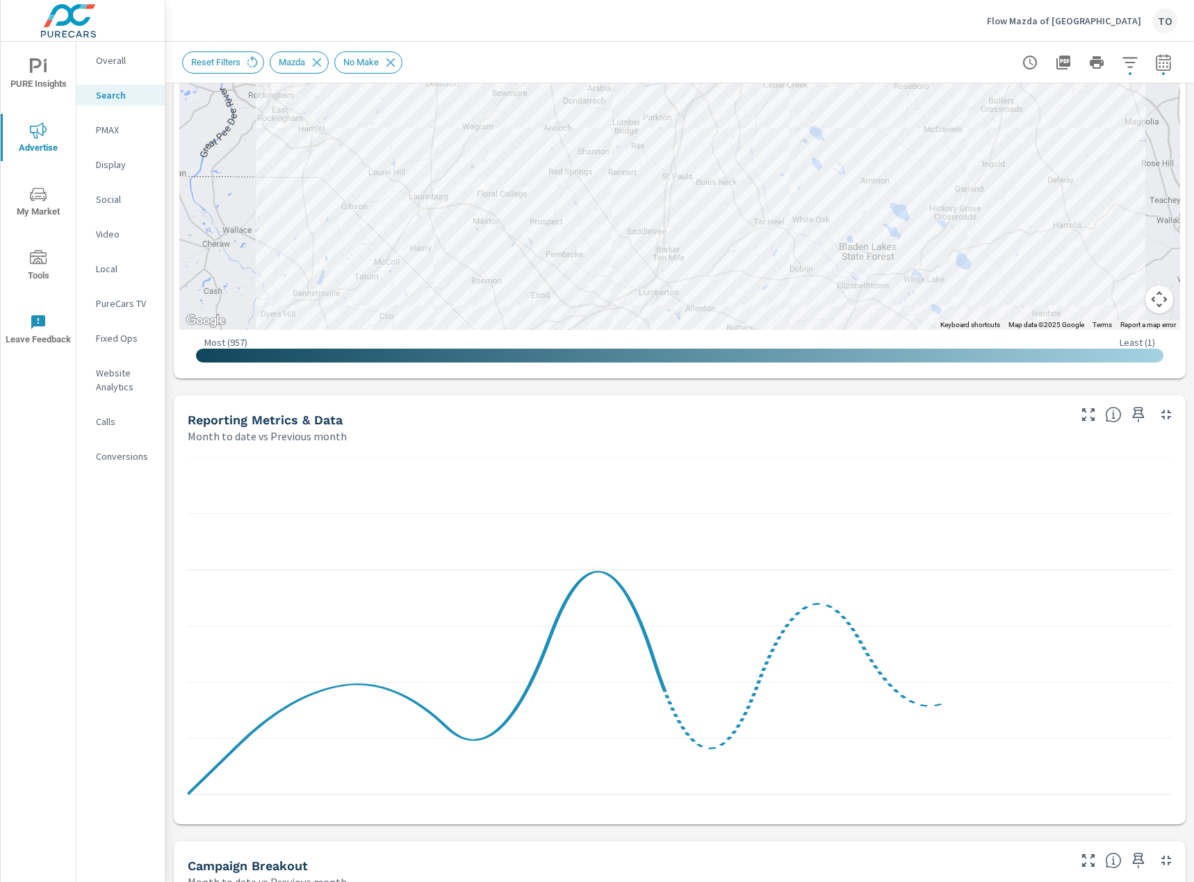
scroll to position [1075, 0]
